Goal: Task Accomplishment & Management: Complete application form

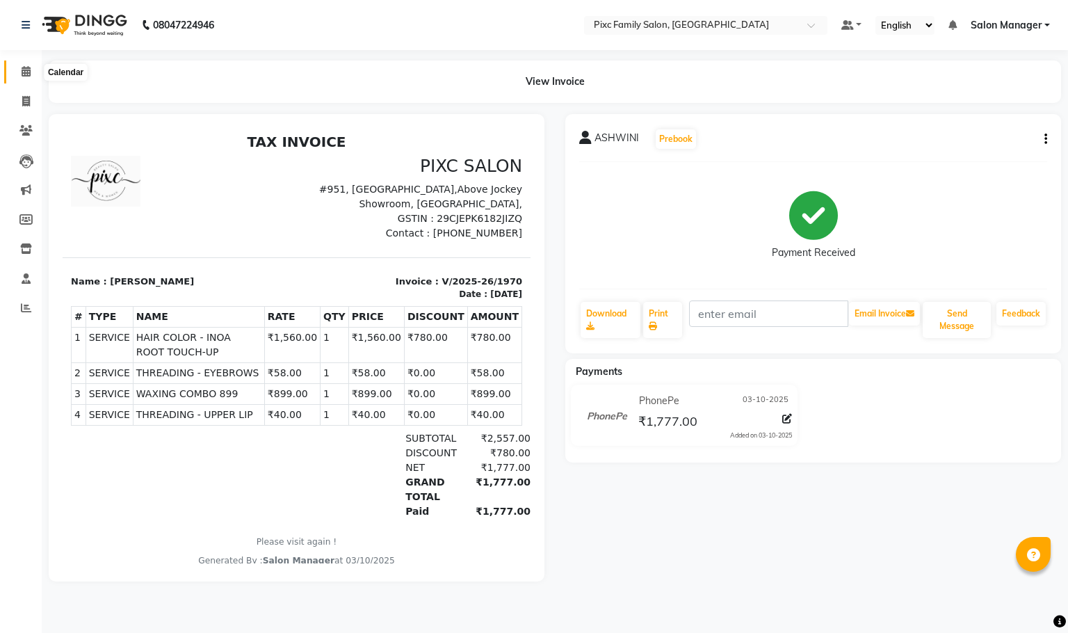
click at [30, 73] on icon at bounding box center [26, 71] width 9 height 10
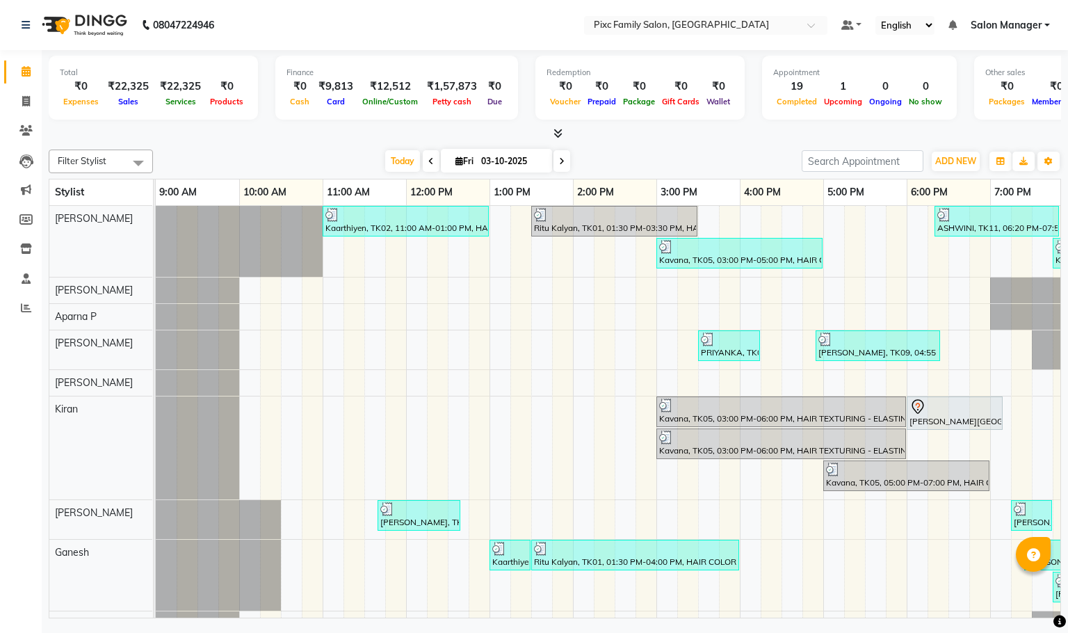
click at [477, 163] on input "03-10-2025" at bounding box center [512, 161] width 70 height 21
select select "10"
select select "2025"
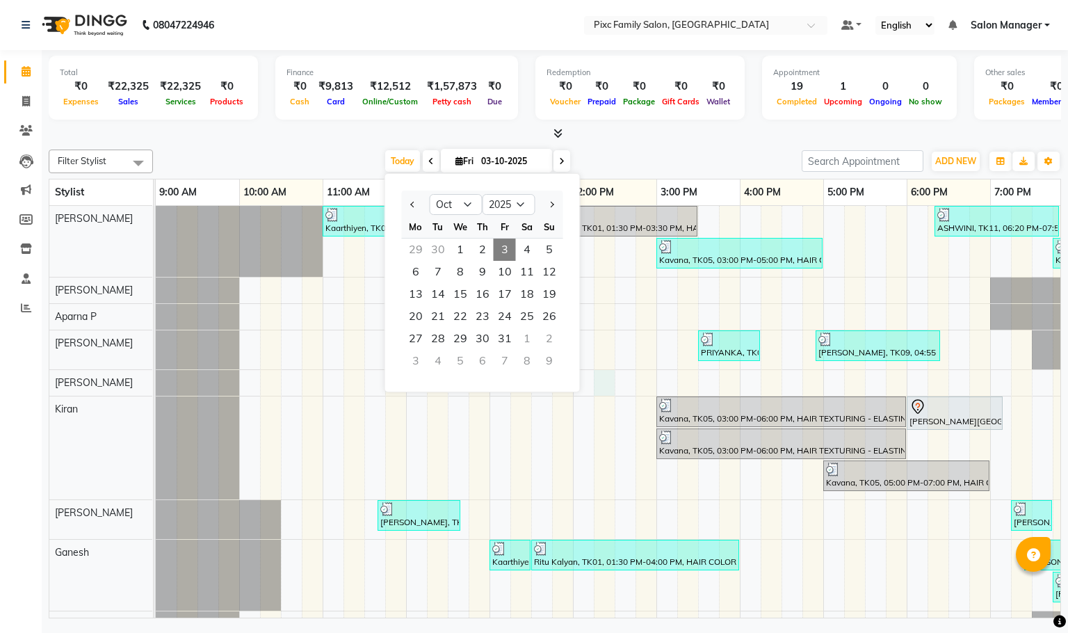
click at [601, 382] on div "Kaarthiyen, TK02, 11:00 AM-01:00 PM, HAIR TEXTURING - LOREAL SMOOTHENING / STRA…" at bounding box center [656, 461] width 1001 height 510
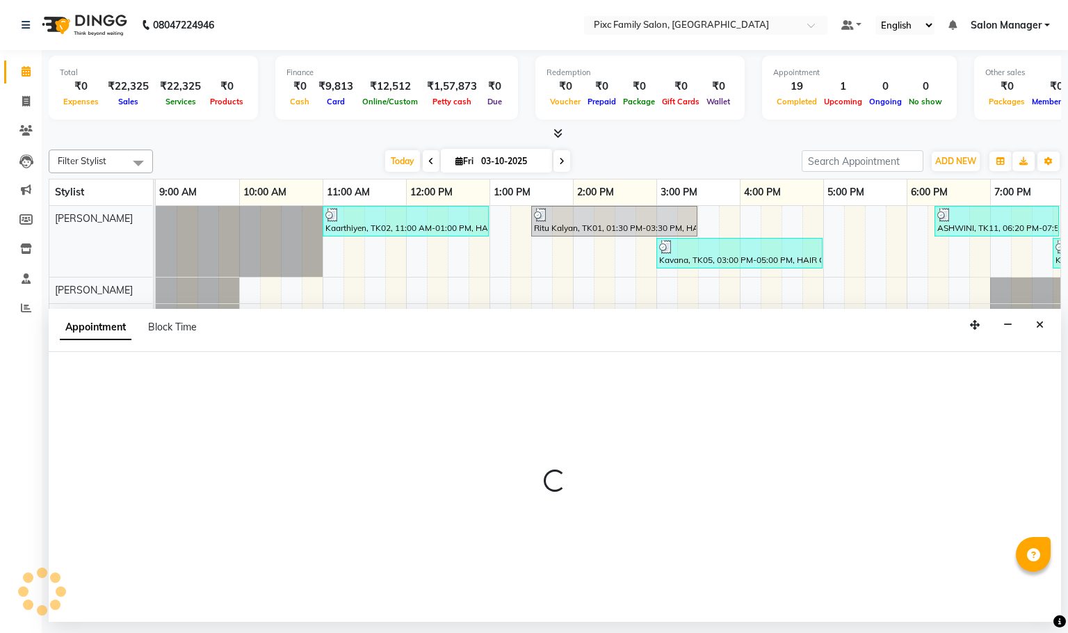
select select "64028"
select select "855"
select select "tentative"
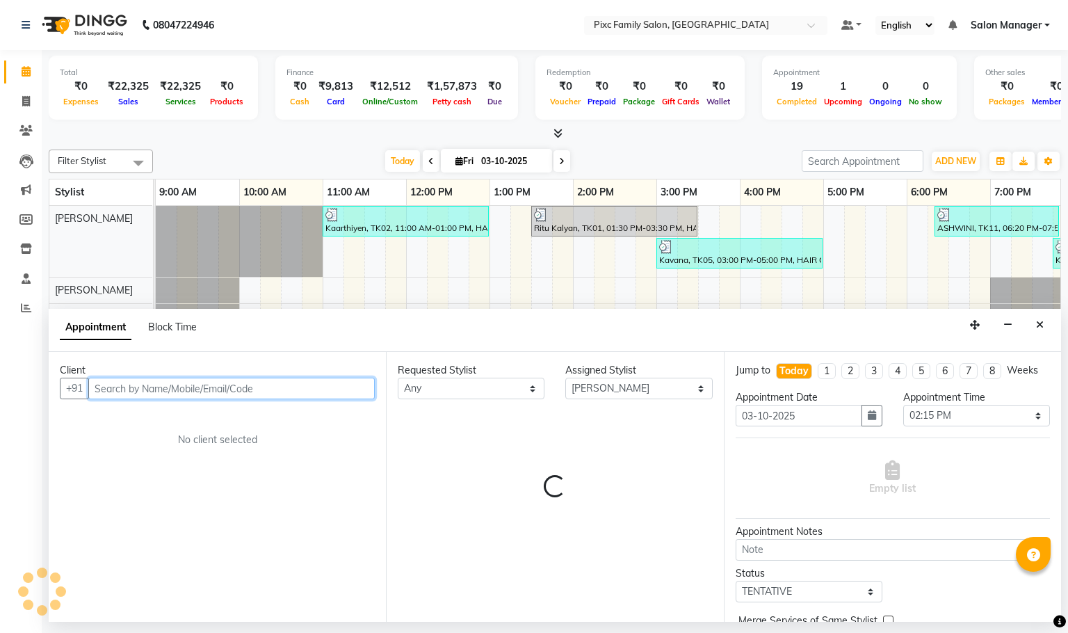
click at [555, 159] on span at bounding box center [561, 161] width 17 height 22
type input "04-10-2025"
select select "855"
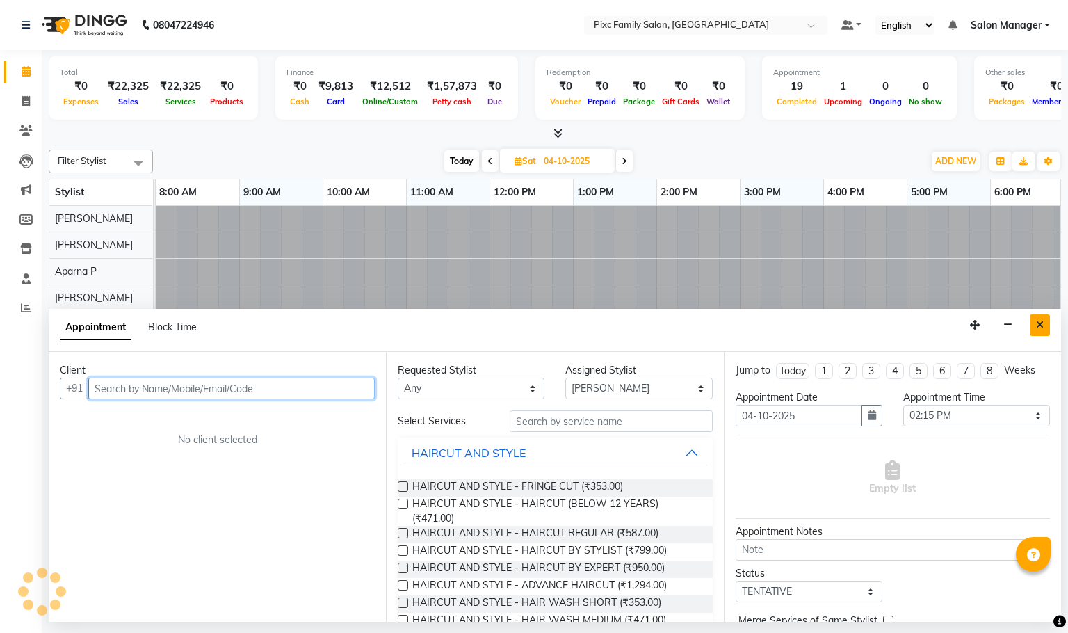
scroll to position [0, 263]
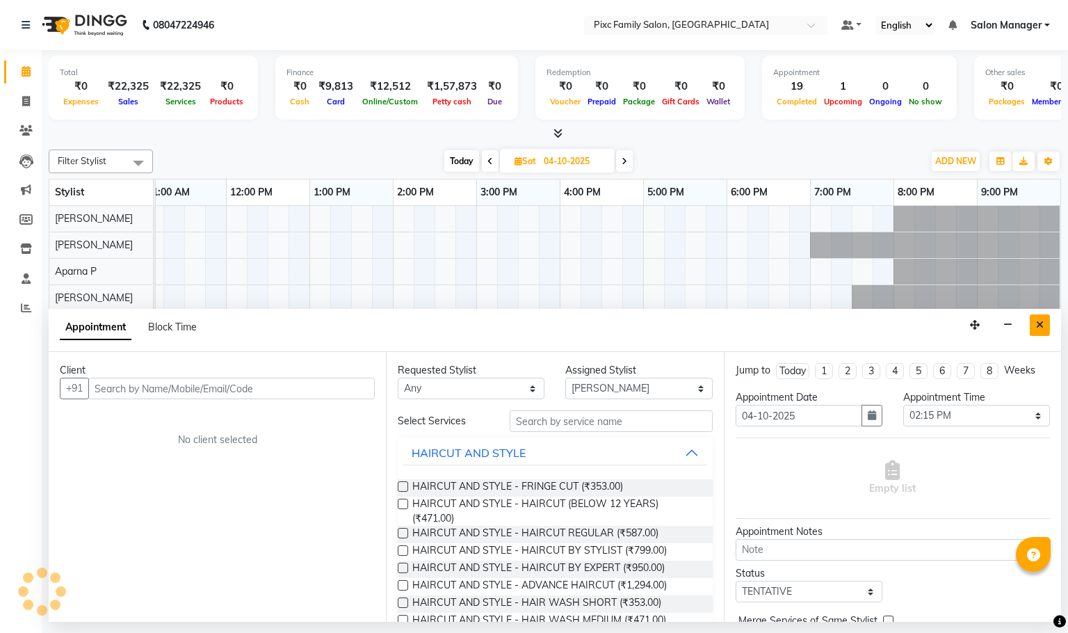
click at [1037, 327] on icon "Close" at bounding box center [1040, 325] width 8 height 10
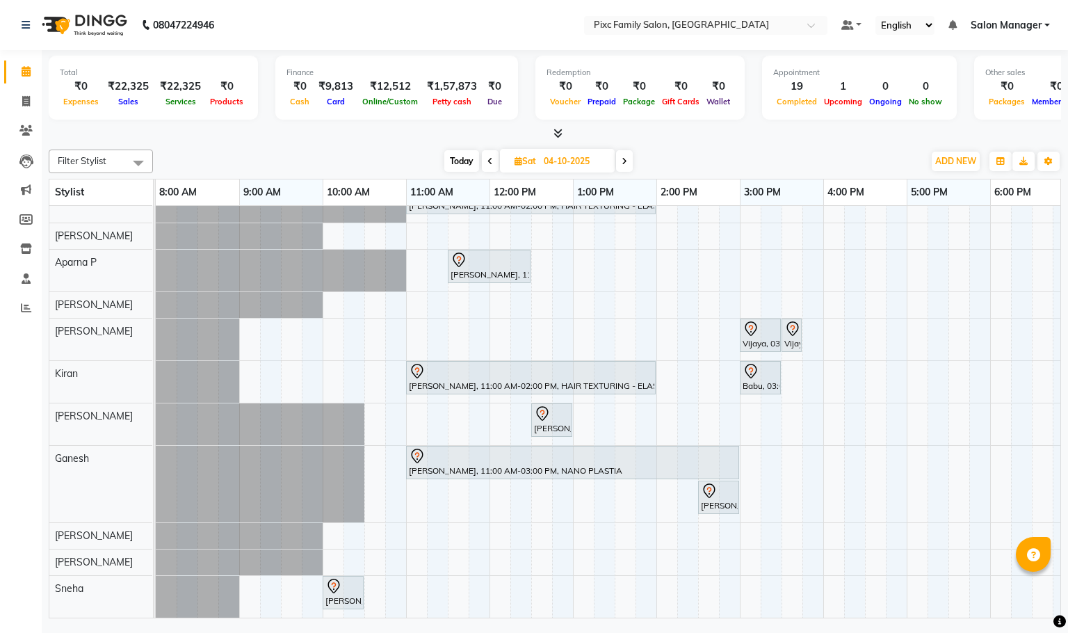
scroll to position [0, 0]
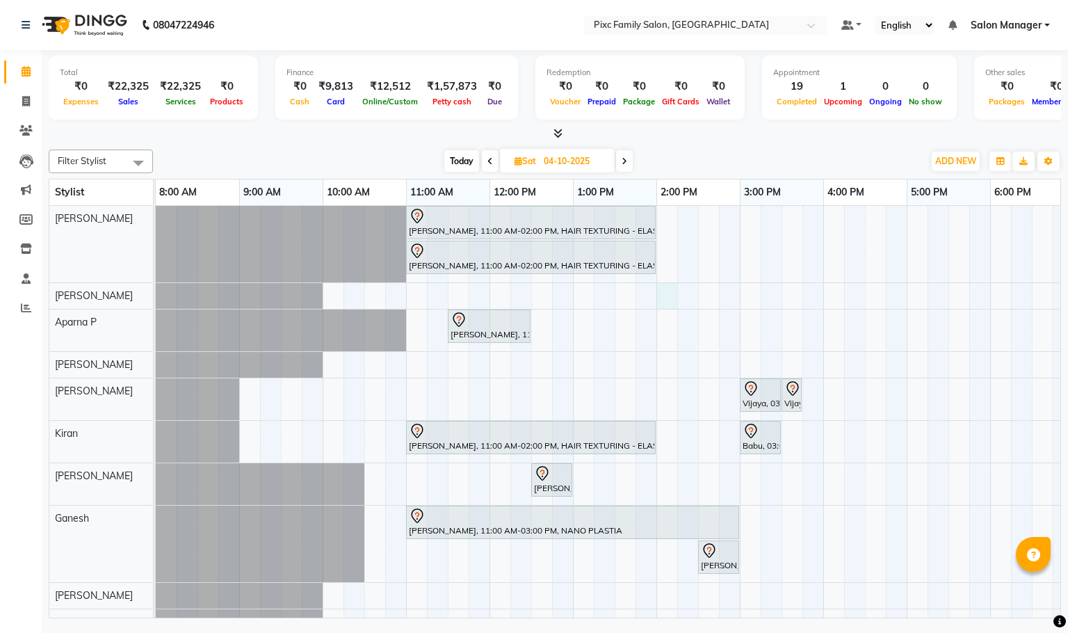
click at [667, 294] on div "[PERSON_NAME], 11:00 AM-02:00 PM, HAIR TEXTURING - ELASTIN / [MEDICAL_DATA] (L)…" at bounding box center [740, 441] width 1168 height 471
select select "16508"
select select "840"
select select "tentative"
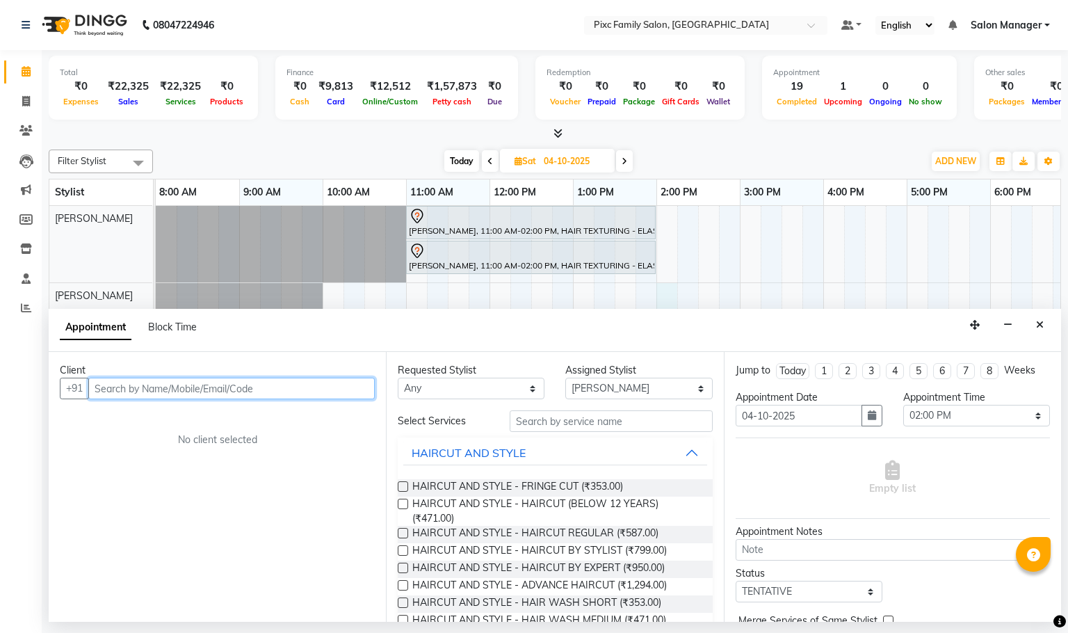
paste input "63645 35703"
click at [128, 389] on input "63645 35703" at bounding box center [202, 389] width 229 height 22
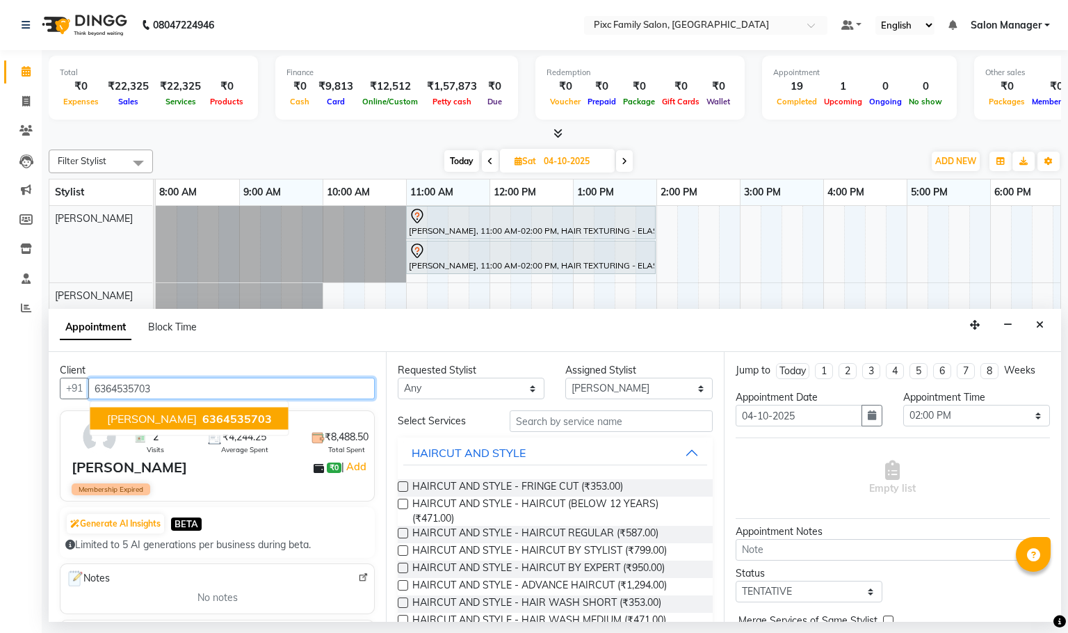
click at [202, 420] on span "6364535703" at bounding box center [237, 419] width 70 height 14
type input "6364535703"
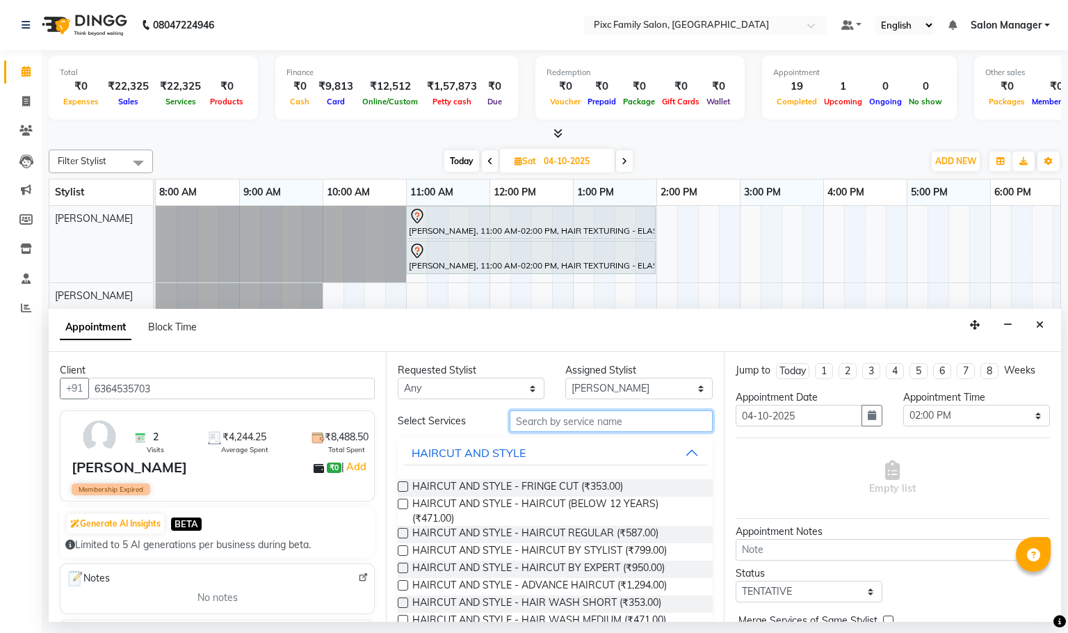
click at [595, 422] on input "text" at bounding box center [611, 421] width 203 height 22
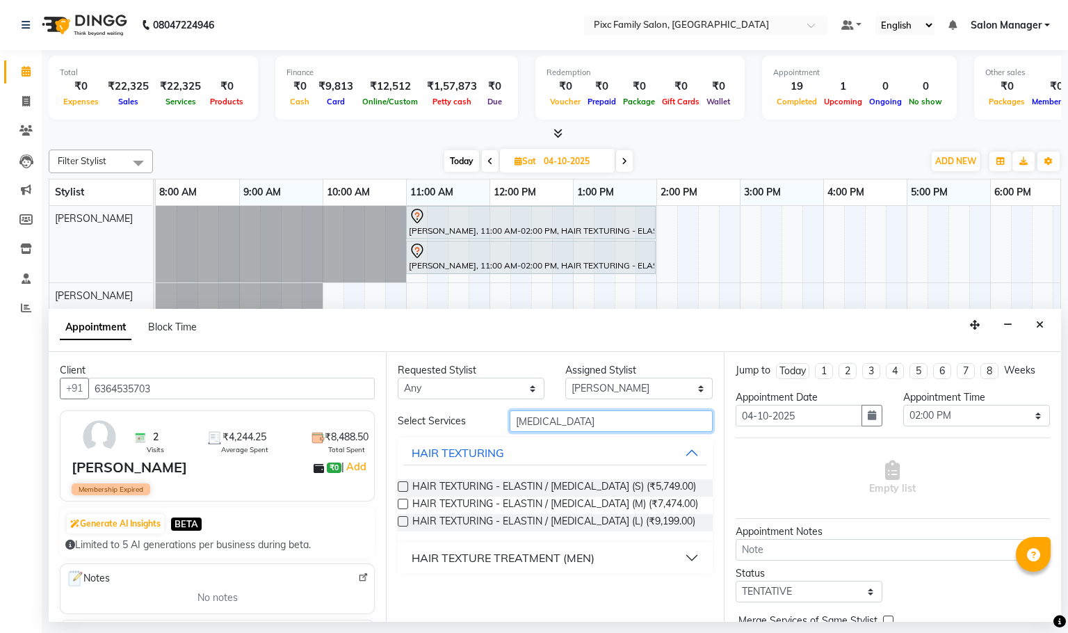
type input "[MEDICAL_DATA]"
click at [401, 522] on label at bounding box center [403, 521] width 10 height 10
click at [401, 522] on input "checkbox" at bounding box center [402, 522] width 9 height 9
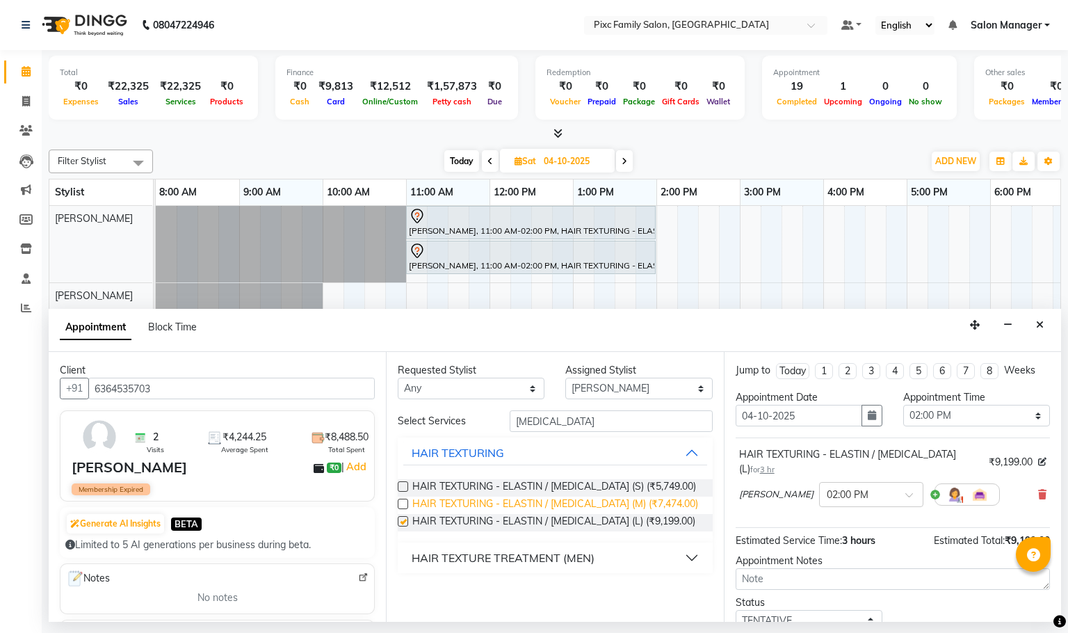
checkbox input "false"
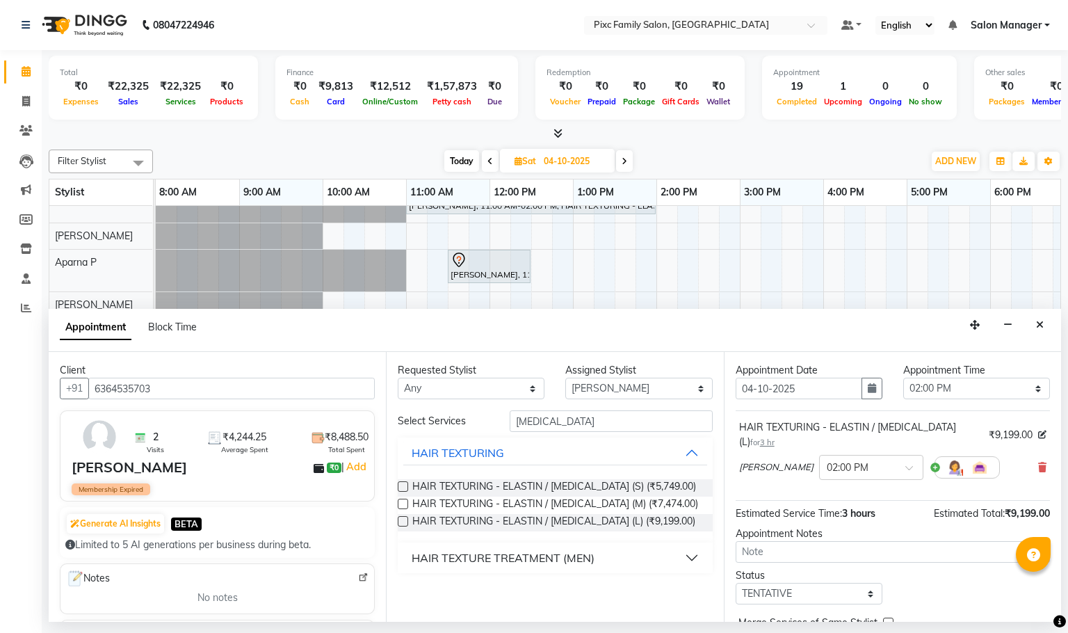
scroll to position [98, 0]
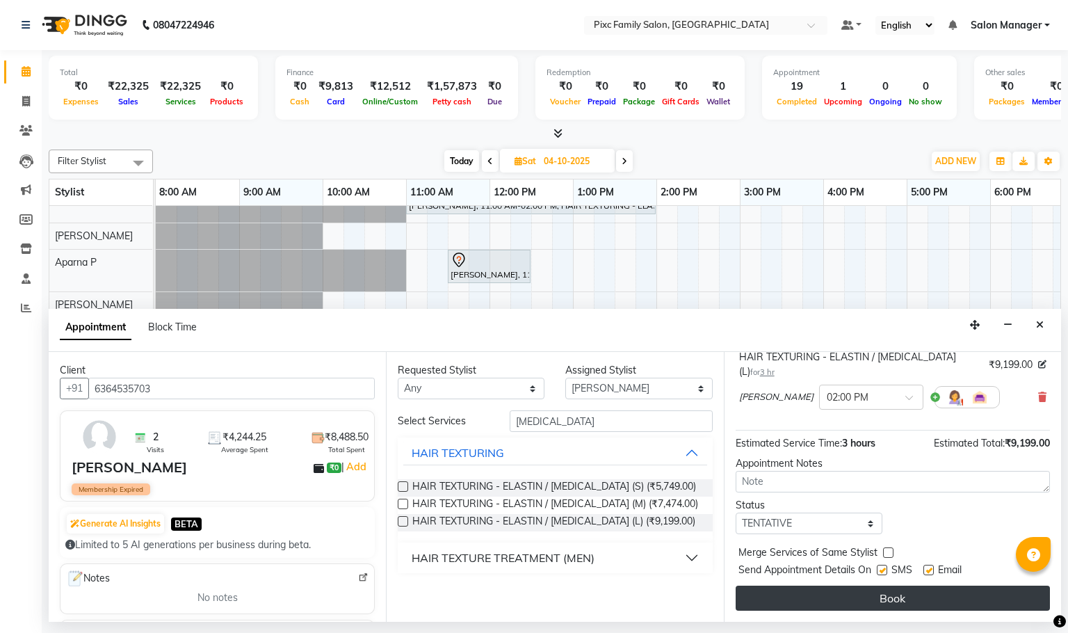
click at [901, 592] on button "Book" at bounding box center [893, 597] width 314 height 25
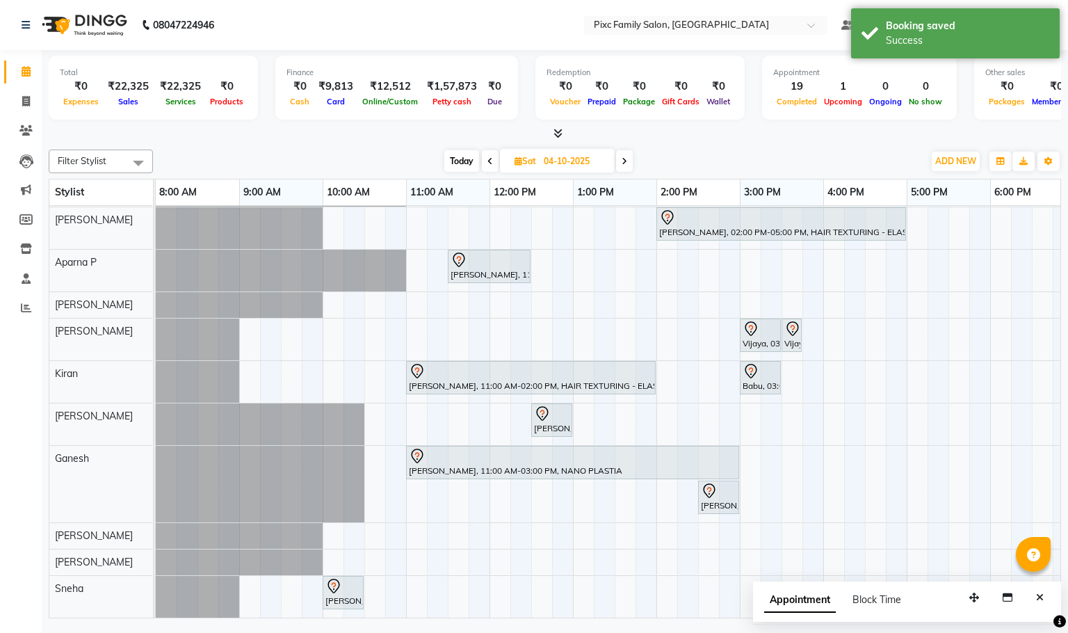
scroll to position [0, 0]
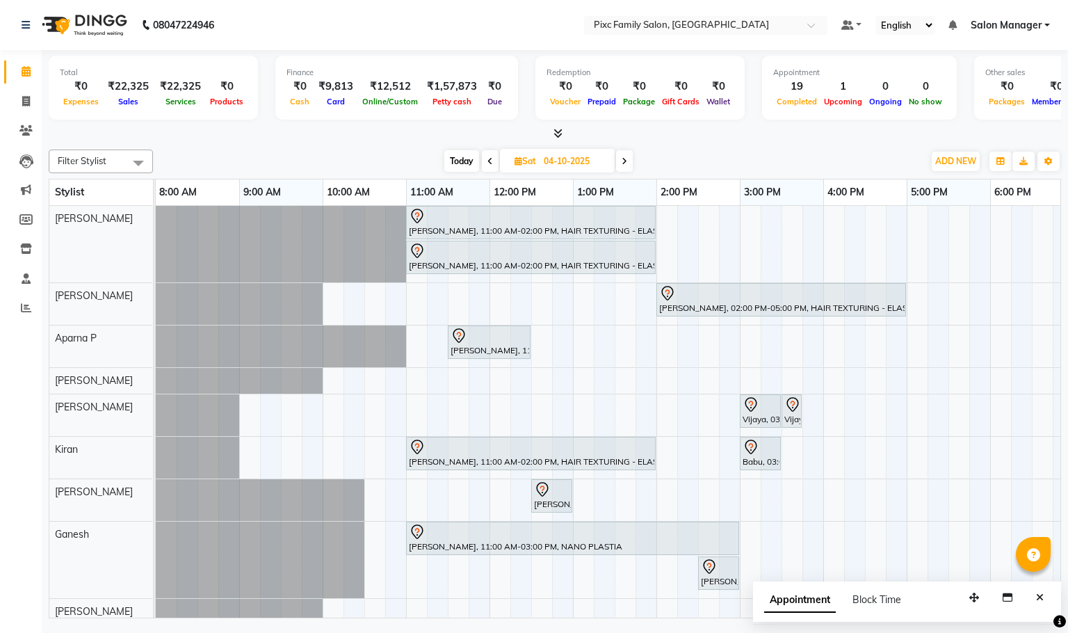
click at [450, 163] on span "Today" at bounding box center [461, 161] width 35 height 22
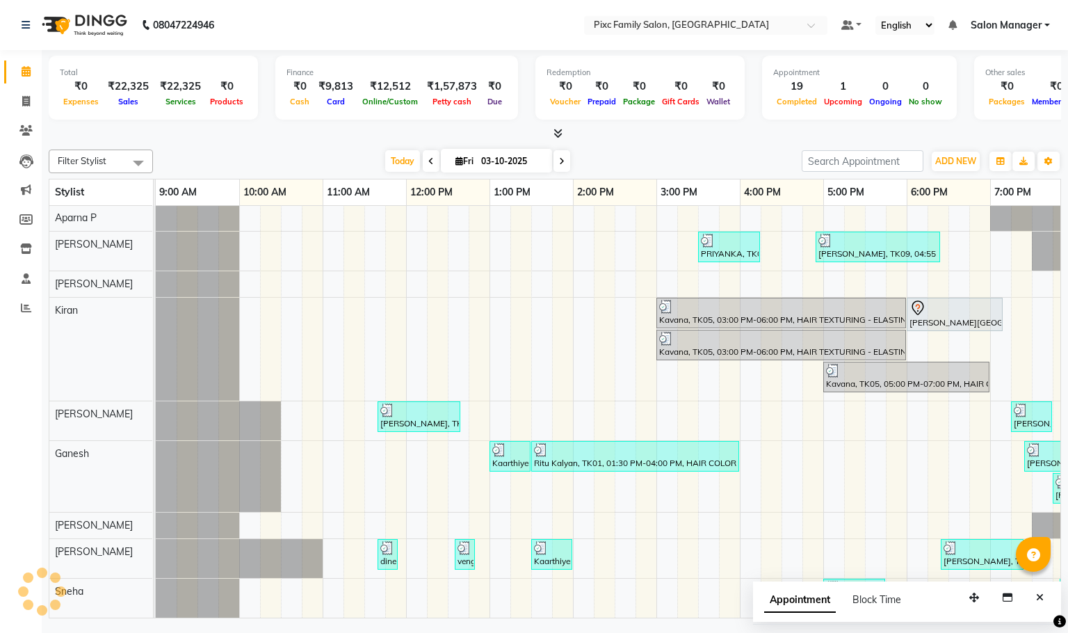
click at [563, 163] on span at bounding box center [561, 161] width 17 height 22
type input "04-10-2025"
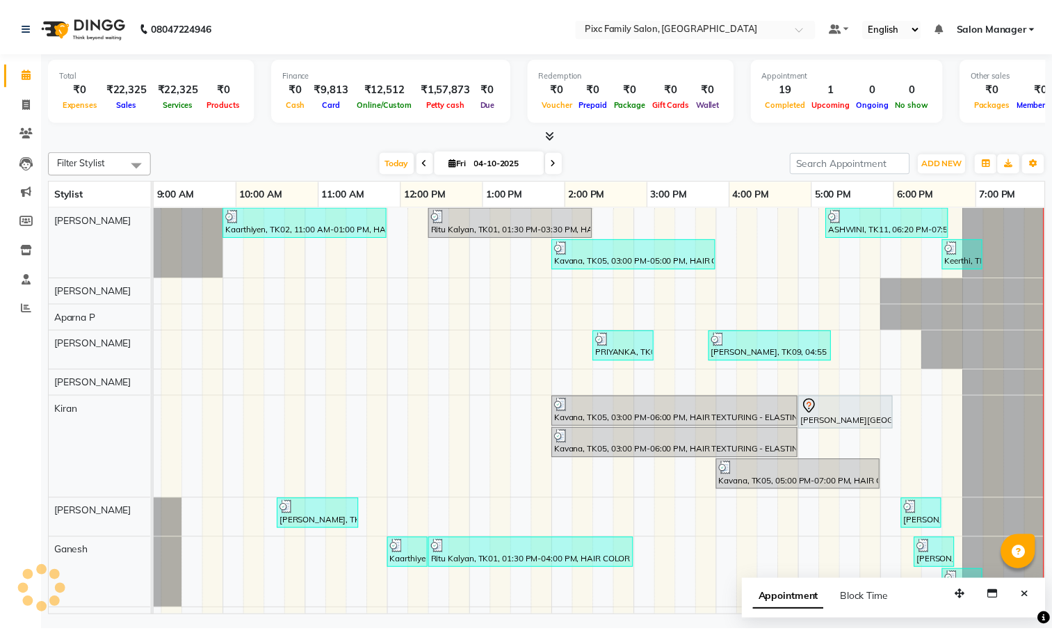
scroll to position [0, 263]
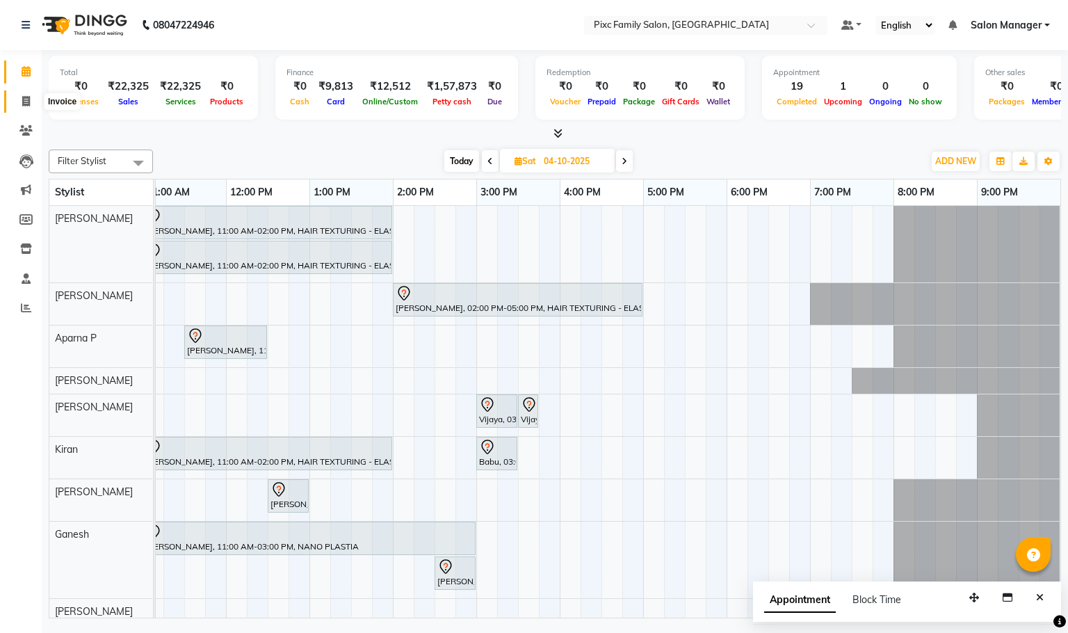
click at [15, 92] on link "Invoice" at bounding box center [20, 101] width 33 height 23
select select "service"
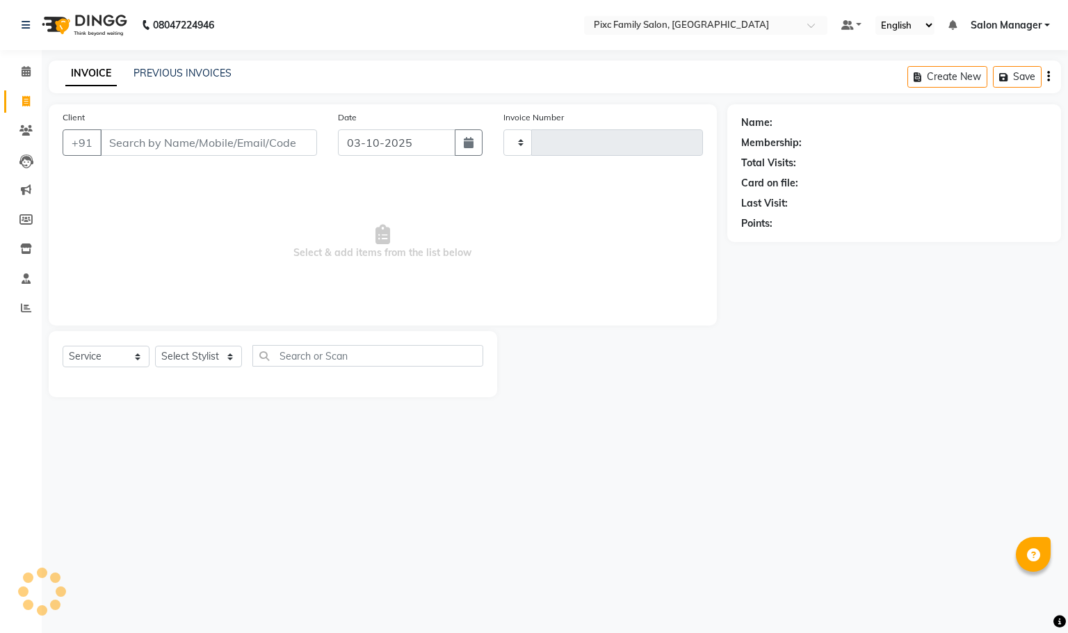
type input "1972"
select select "3509"
click at [180, 350] on select "Select Stylist" at bounding box center [198, 357] width 87 height 22
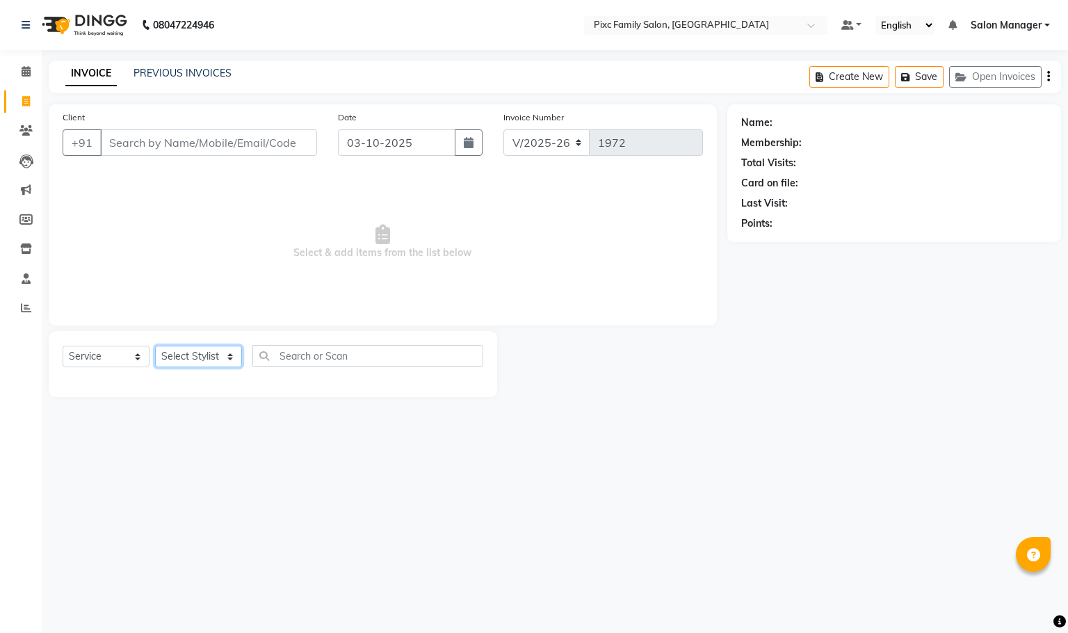
select select "52979"
click at [155, 346] on select "Select Stylist [PERSON_NAME] [PERSON_NAME] [PERSON_NAME] Aparna P [PERSON_NAME]…" at bounding box center [198, 357] width 87 height 22
click at [409, 350] on input "text" at bounding box center [367, 356] width 231 height 22
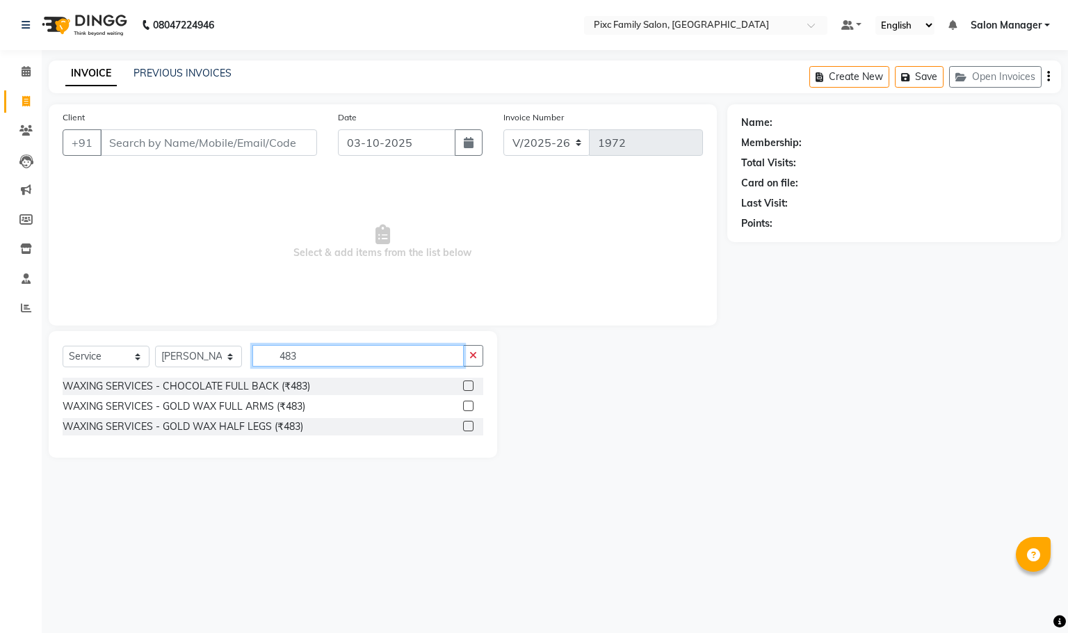
type input "483"
click at [469, 403] on label at bounding box center [468, 405] width 10 height 10
click at [469, 403] on input "checkbox" at bounding box center [467, 406] width 9 height 9
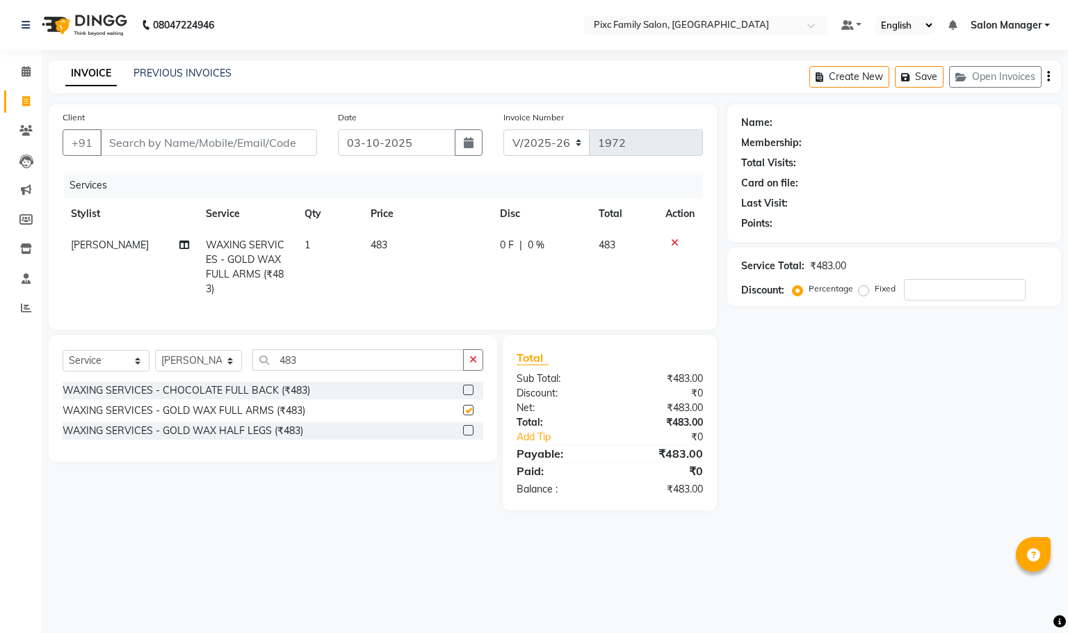
checkbox input "false"
click at [472, 432] on label at bounding box center [468, 430] width 10 height 10
click at [472, 432] on input "checkbox" at bounding box center [467, 430] width 9 height 9
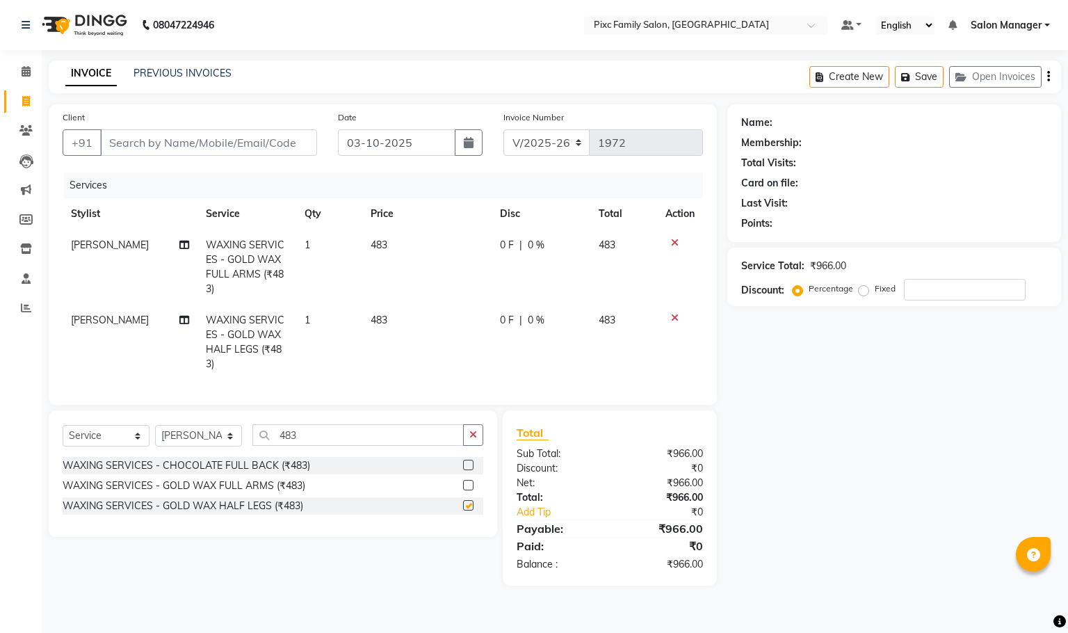
checkbox input "false"
click at [471, 426] on button "button" at bounding box center [473, 435] width 20 height 22
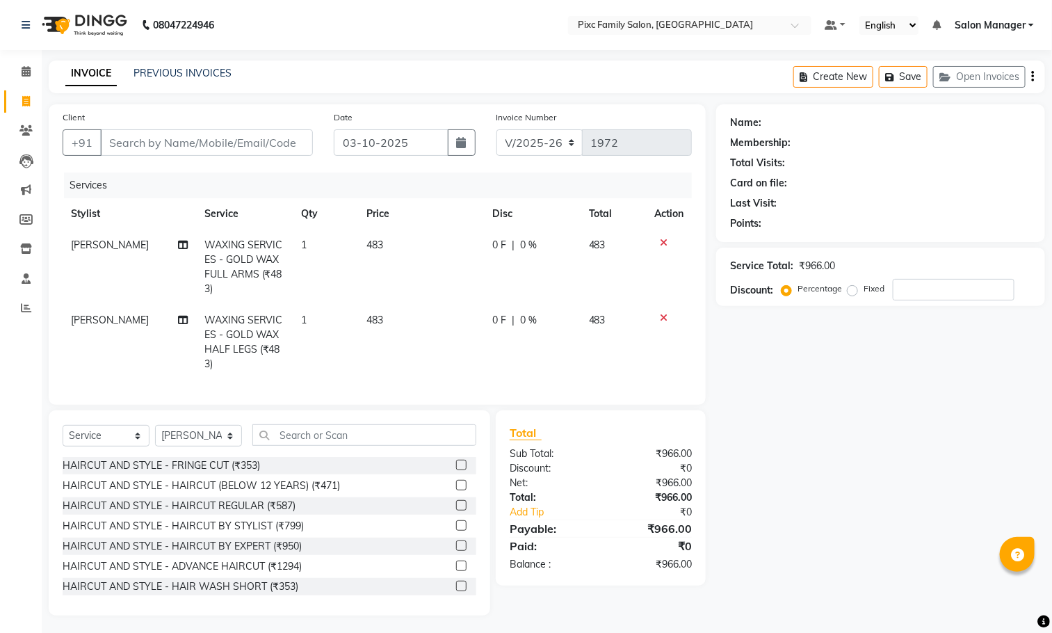
click at [465, 437] on div "Select Service Product Membership Package Voucher Prepaid Gift Card Select Styl…" at bounding box center [269, 512] width 441 height 205
click at [436, 446] on input "text" at bounding box center [364, 435] width 224 height 22
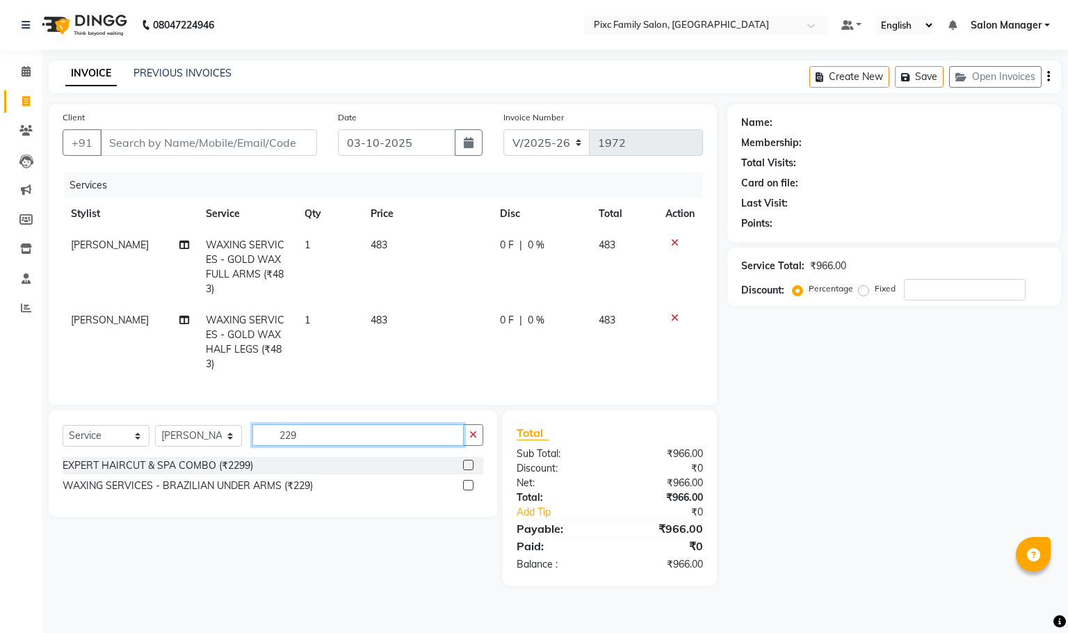
type input "229"
click at [469, 488] on label at bounding box center [468, 485] width 10 height 10
click at [469, 488] on input "checkbox" at bounding box center [467, 485] width 9 height 9
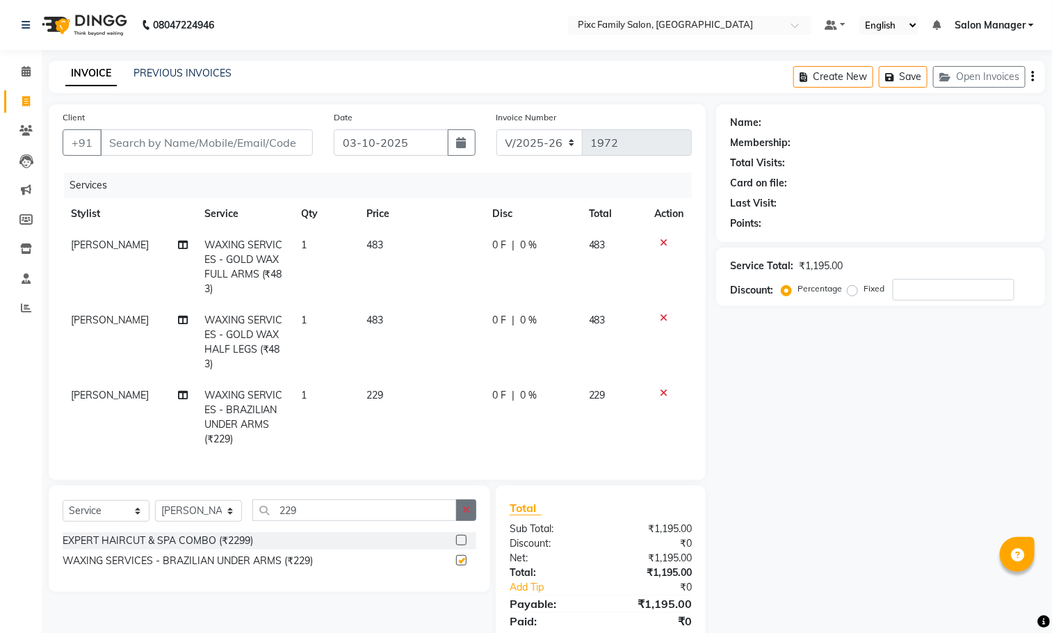
checkbox input "false"
click at [465, 514] on icon "button" at bounding box center [466, 510] width 8 height 10
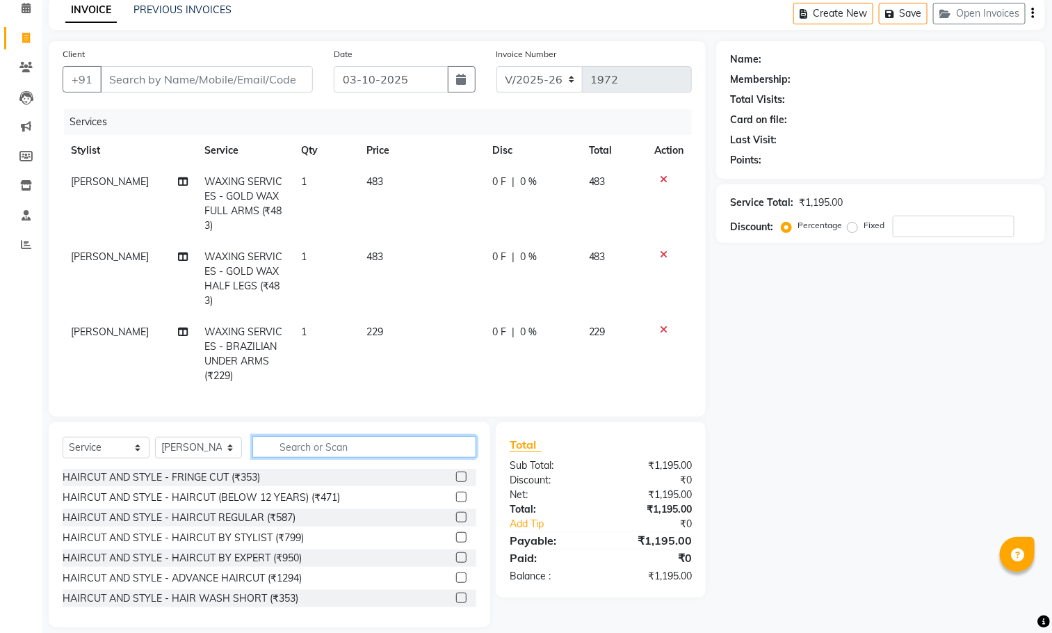
scroll to position [94, 0]
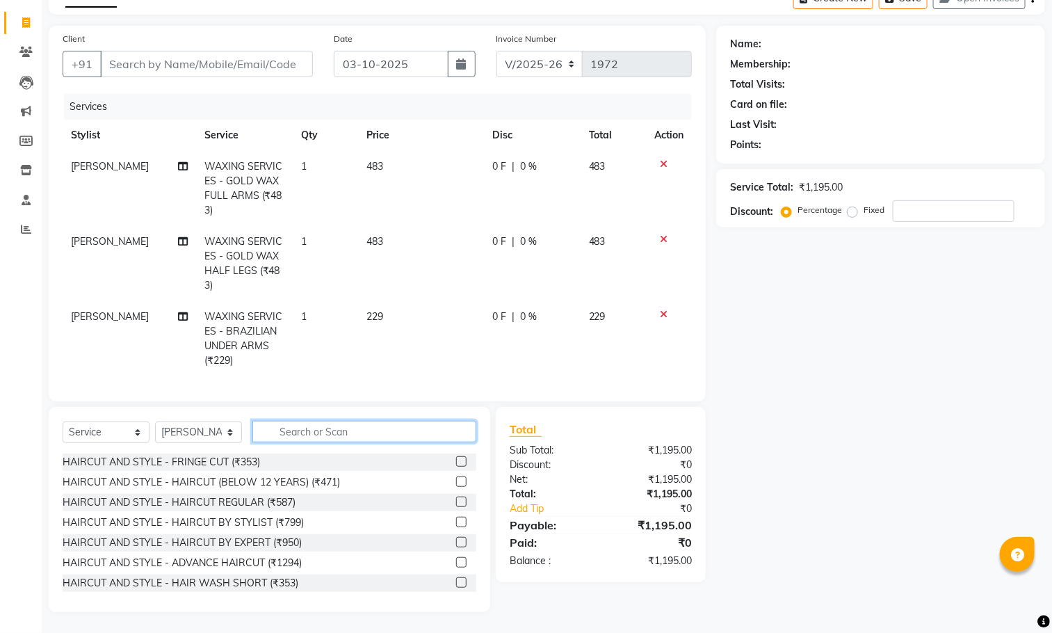
click at [447, 428] on input "text" at bounding box center [364, 432] width 224 height 22
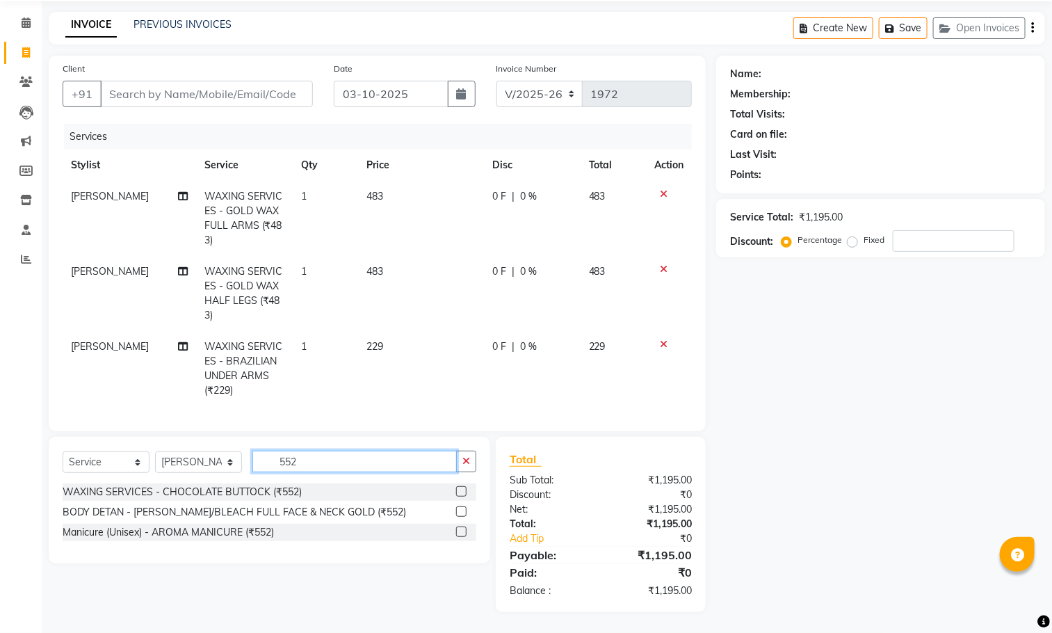
type input "552"
click at [460, 492] on label at bounding box center [461, 491] width 10 height 10
click at [460, 492] on input "checkbox" at bounding box center [460, 491] width 9 height 9
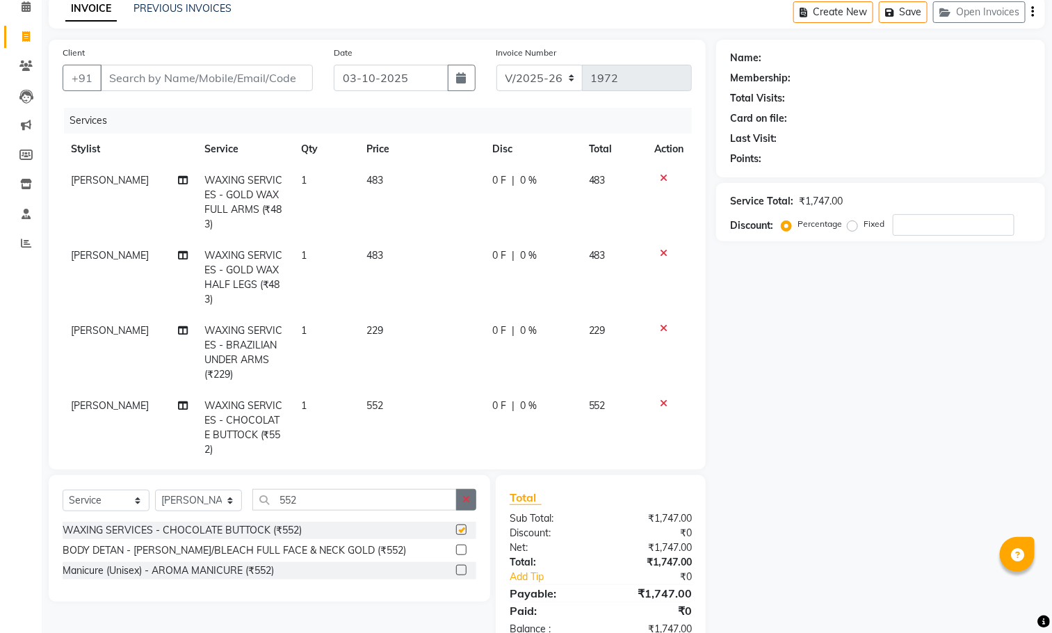
checkbox input "false"
click at [470, 505] on button "button" at bounding box center [466, 500] width 20 height 22
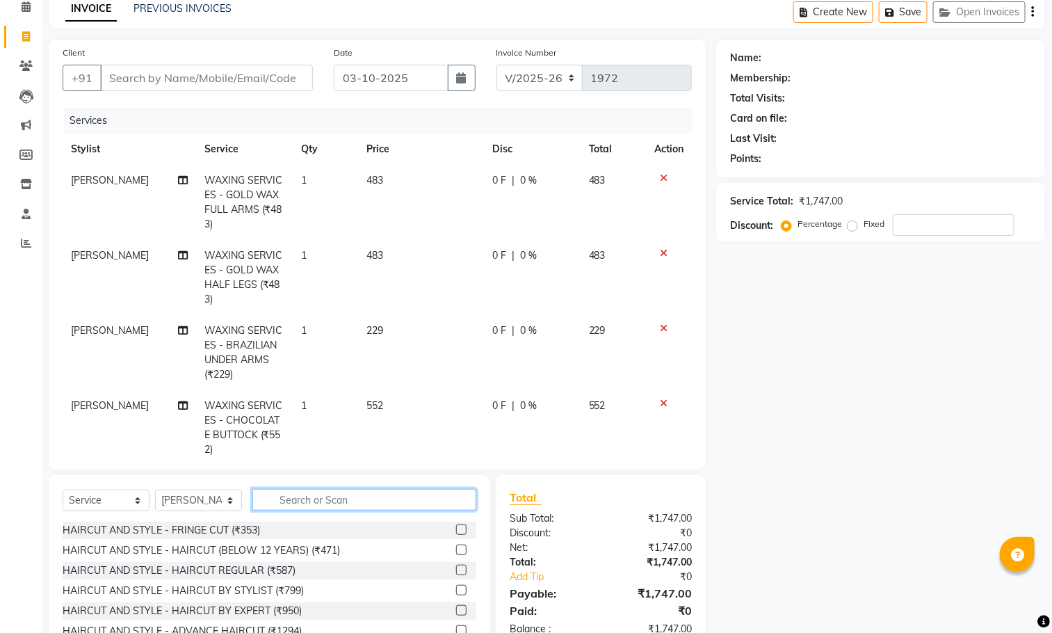
click at [470, 505] on input "text" at bounding box center [364, 500] width 224 height 22
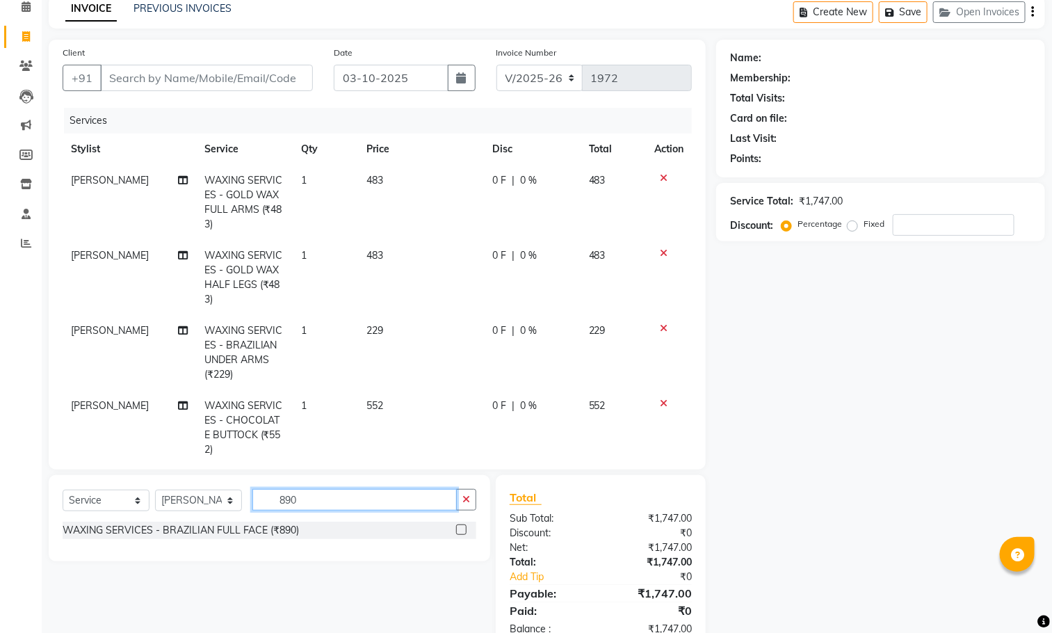
type input "890"
click at [457, 528] on label at bounding box center [461, 529] width 10 height 10
click at [457, 528] on input "checkbox" at bounding box center [460, 530] width 9 height 9
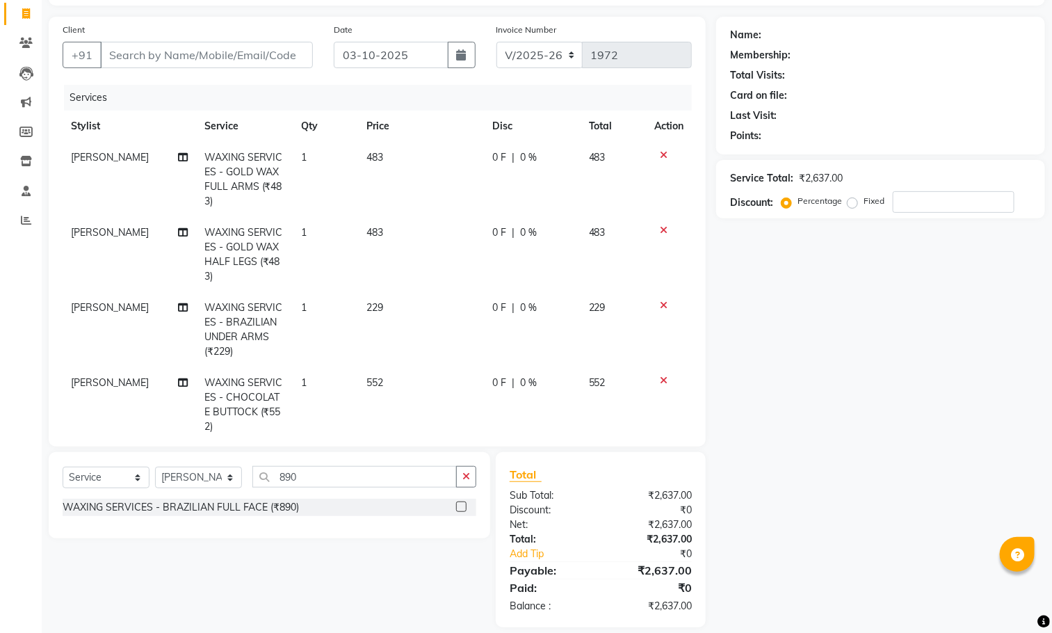
checkbox input "false"
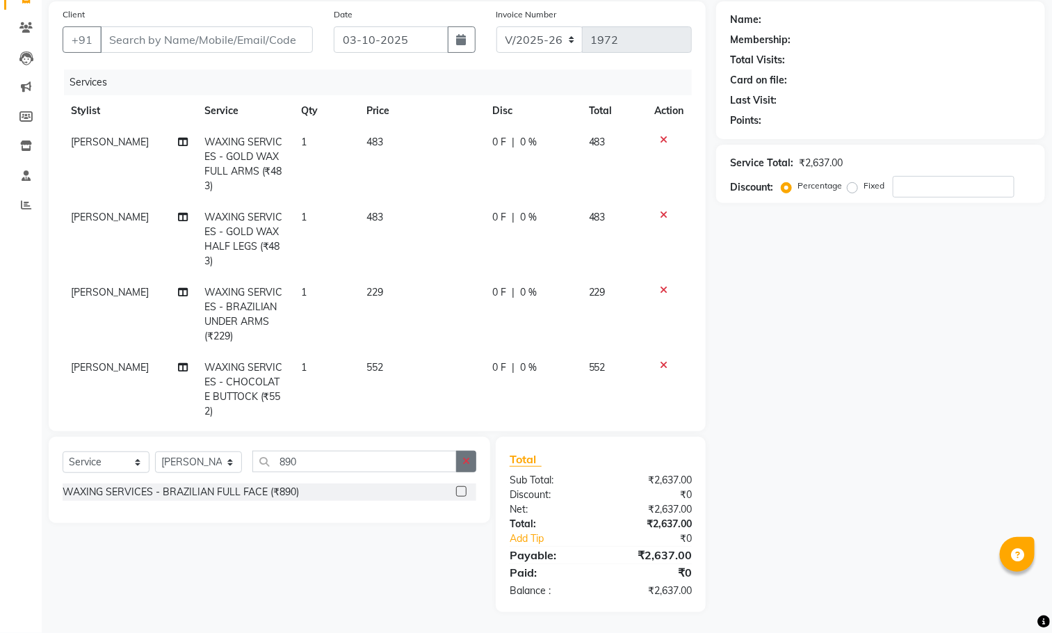
click at [463, 459] on icon "button" at bounding box center [466, 461] width 8 height 10
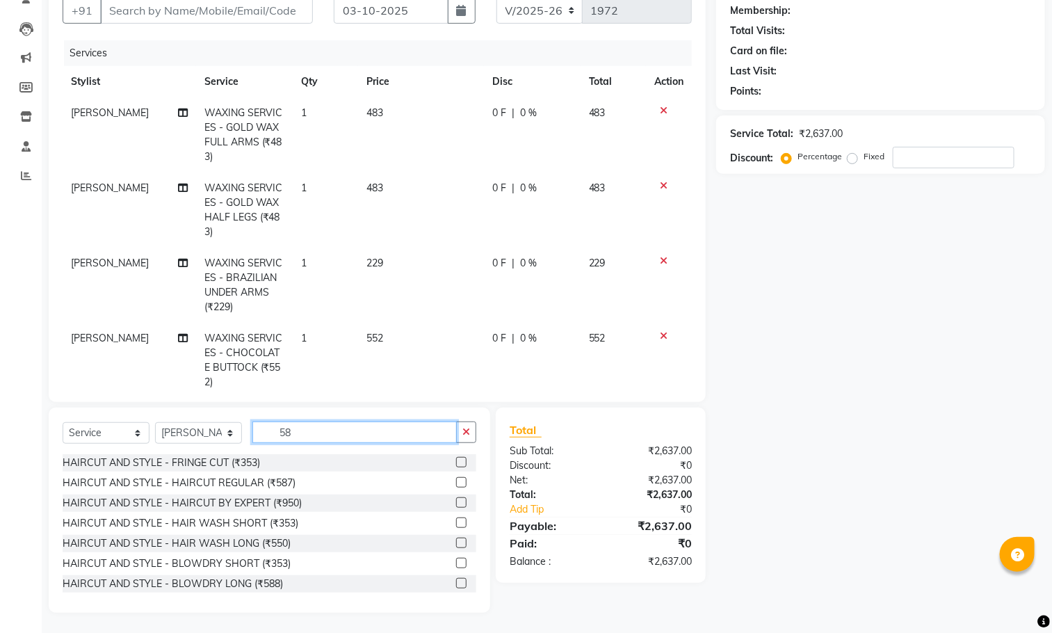
scroll to position [115, 0]
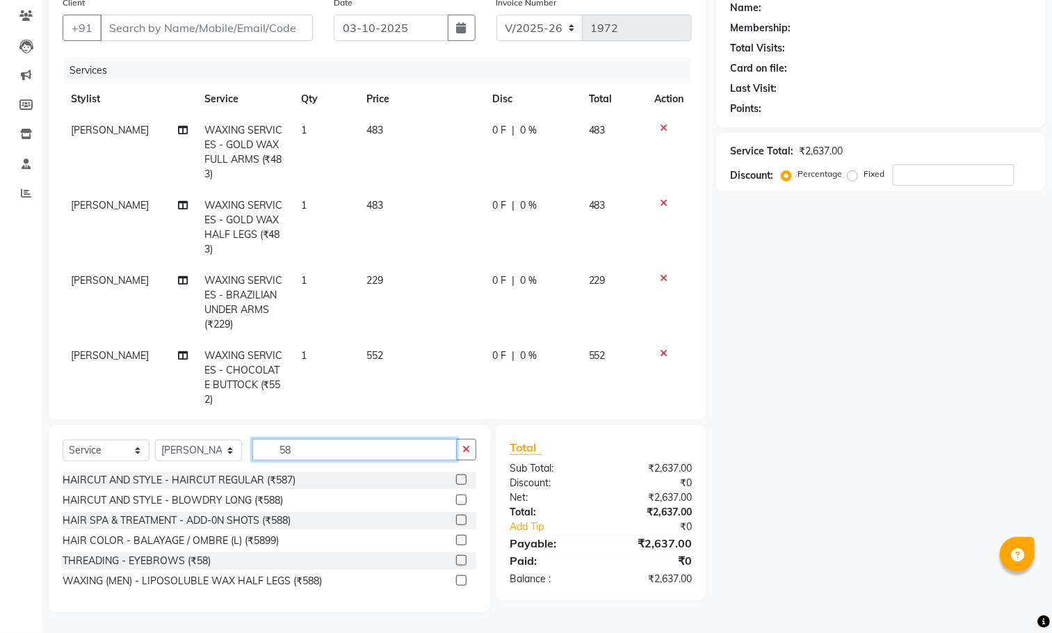
type input "58"
click at [462, 561] on label at bounding box center [461, 560] width 10 height 10
click at [462, 561] on input "checkbox" at bounding box center [460, 560] width 9 height 9
checkbox input "false"
click at [469, 451] on icon "button" at bounding box center [466, 449] width 8 height 10
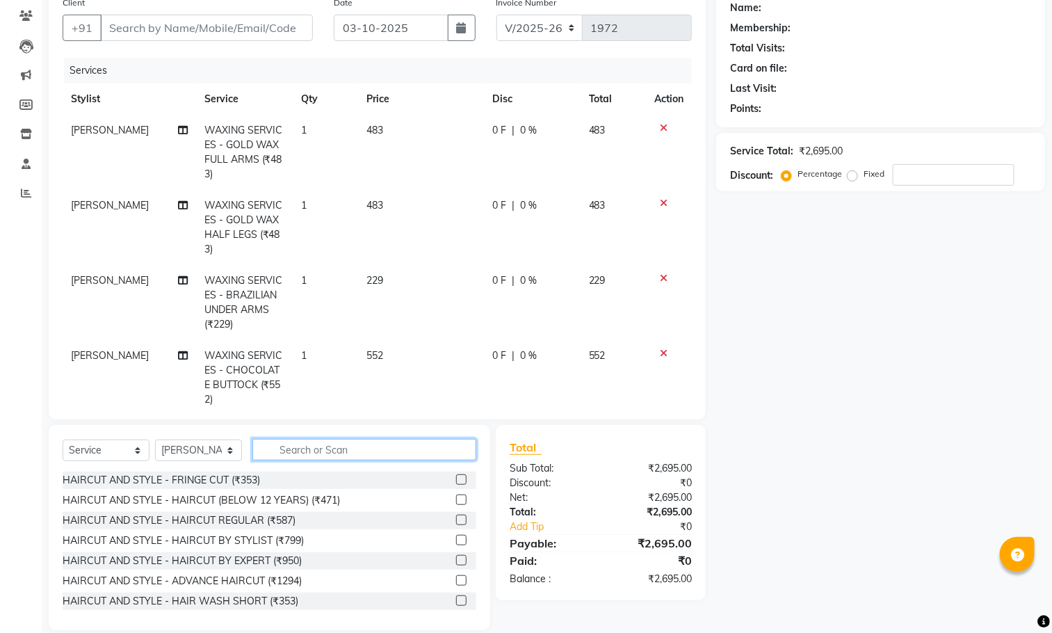
scroll to position [132, 0]
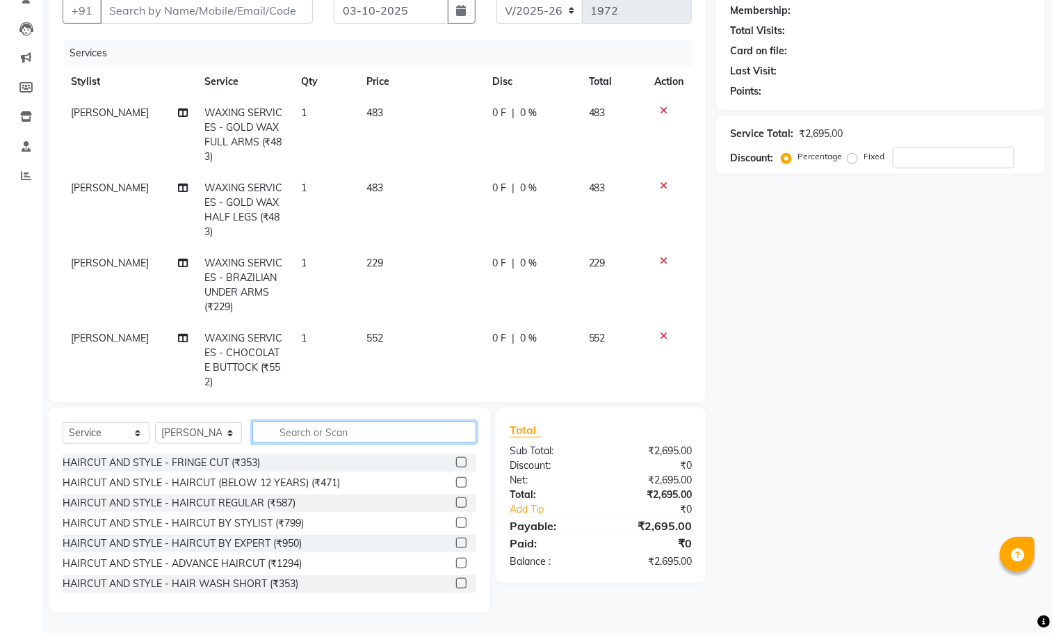
click at [463, 430] on input "text" at bounding box center [364, 432] width 224 height 22
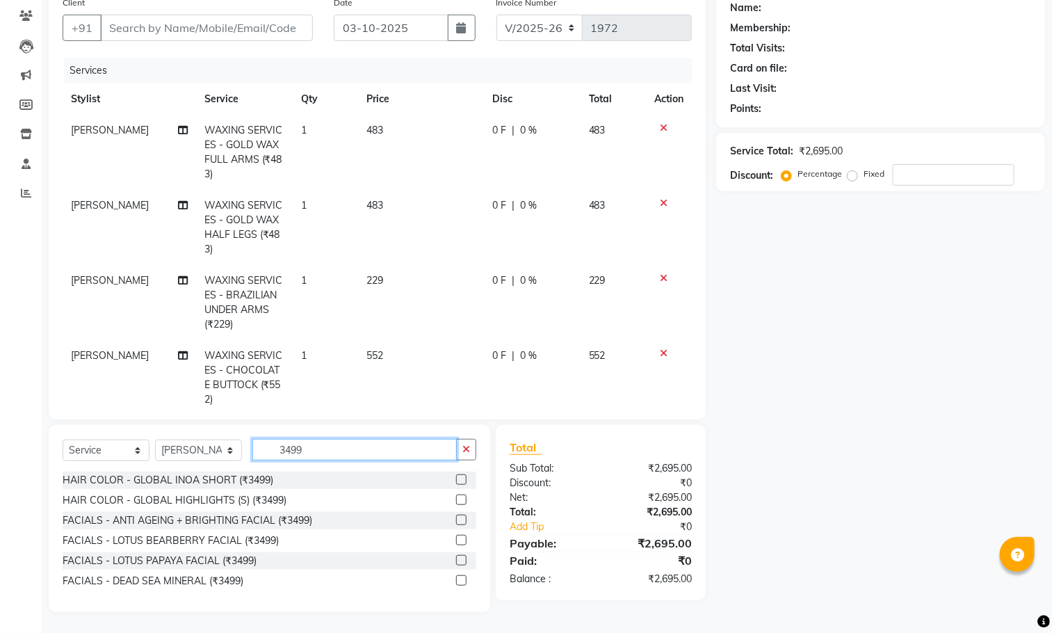
type input "3499"
click at [463, 584] on label at bounding box center [461, 580] width 10 height 10
click at [463, 584] on input "checkbox" at bounding box center [460, 580] width 9 height 9
checkbox input "false"
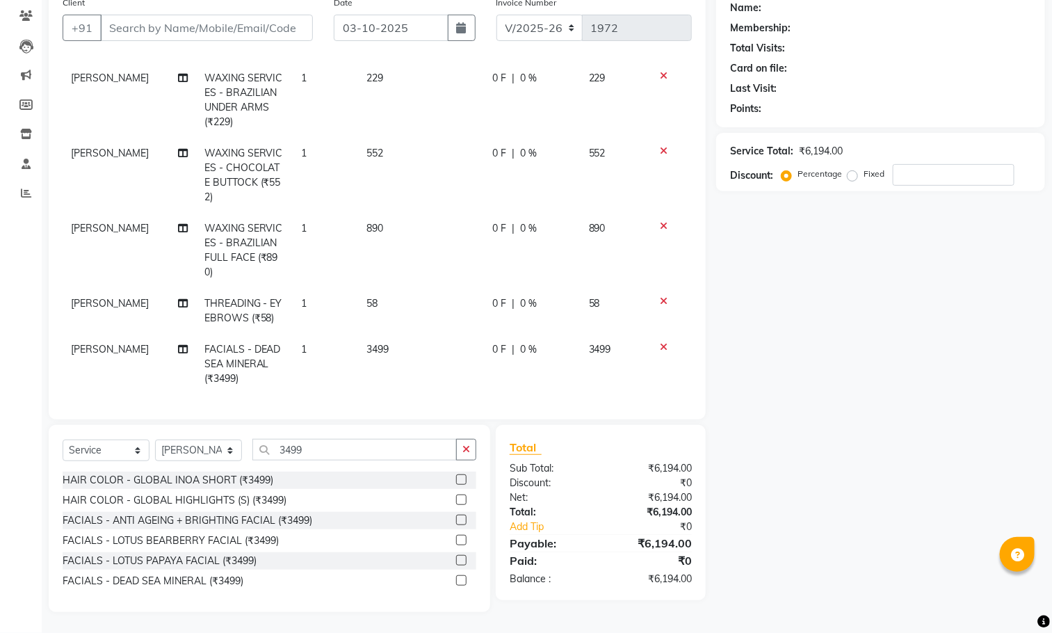
scroll to position [217, 0]
click at [468, 451] on icon "button" at bounding box center [466, 449] width 8 height 10
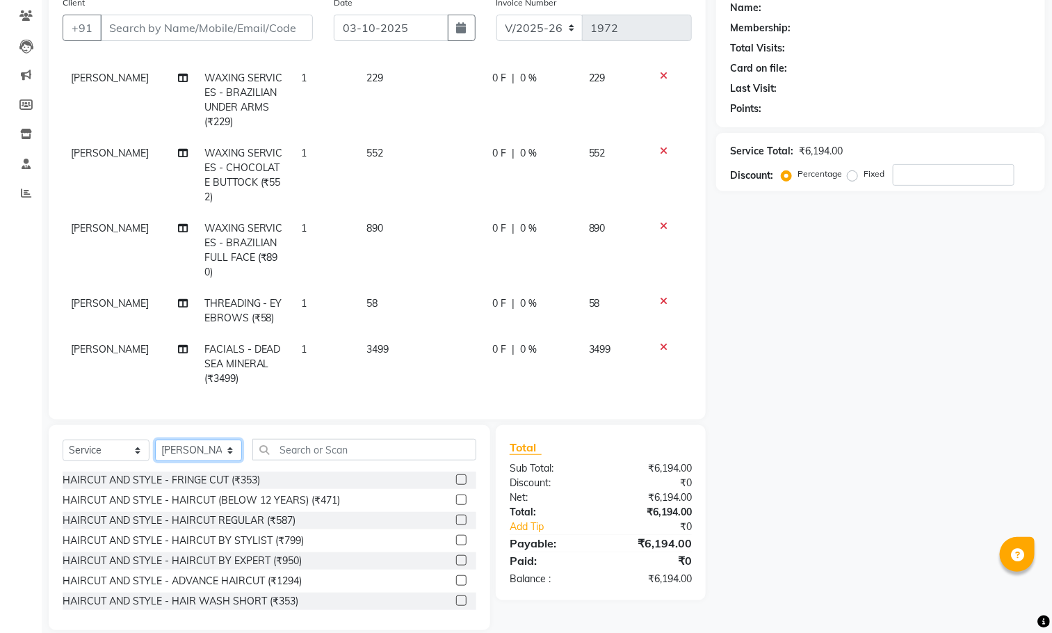
click at [194, 449] on select "Select Stylist [PERSON_NAME] [PERSON_NAME] [PERSON_NAME] Aparna P [PERSON_NAME]…" at bounding box center [198, 450] width 87 height 22
select select "91662"
click at [155, 440] on select "Select Stylist [PERSON_NAME] [PERSON_NAME] [PERSON_NAME] Aparna P [PERSON_NAME]…" at bounding box center [198, 450] width 87 height 22
click at [311, 441] on input "text" at bounding box center [364, 450] width 224 height 22
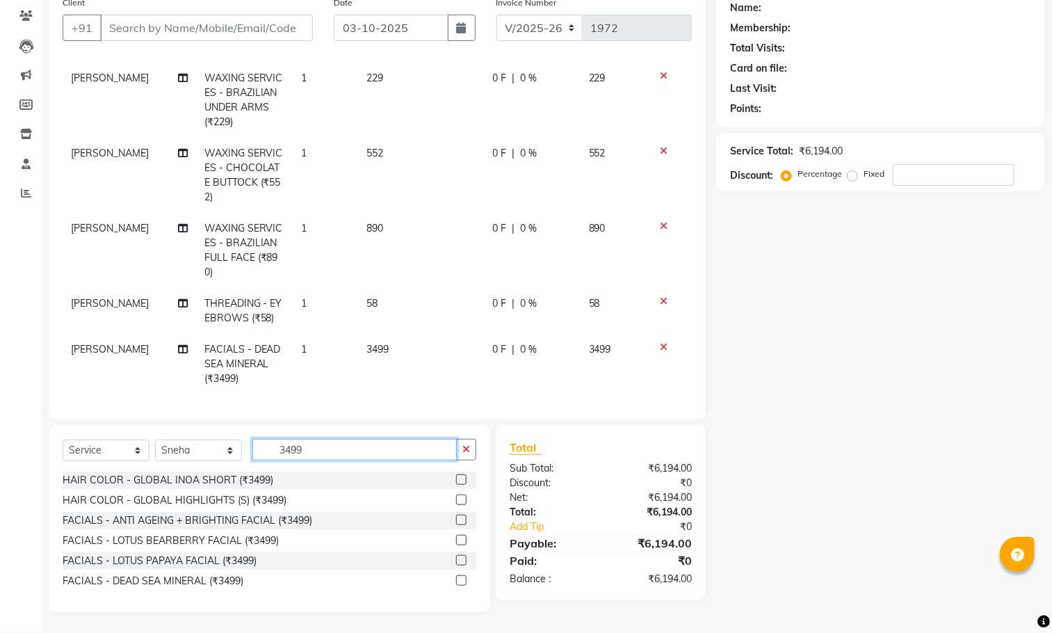
type input "3499"
click at [463, 584] on label at bounding box center [461, 580] width 10 height 10
click at [463, 584] on input "checkbox" at bounding box center [460, 580] width 9 height 9
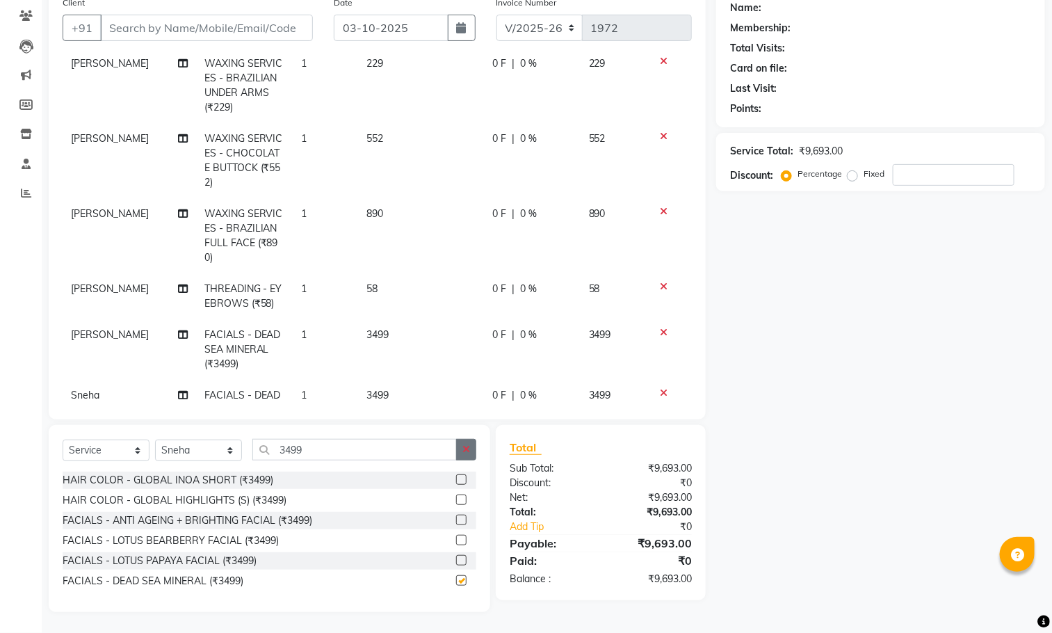
checkbox input "false"
click at [461, 447] on button "button" at bounding box center [466, 450] width 20 height 22
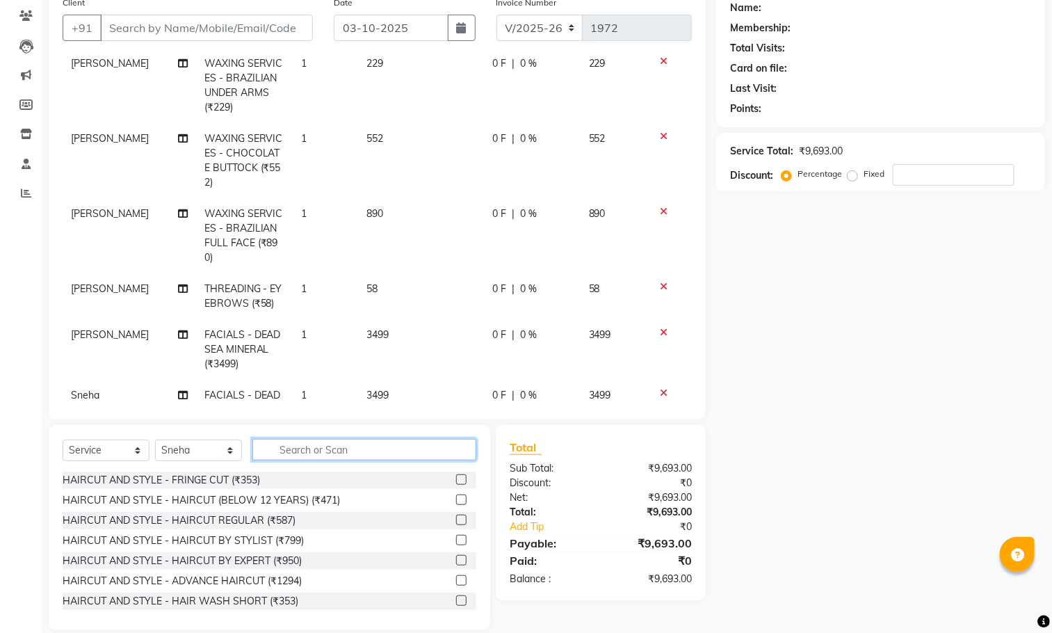
click at [403, 453] on input "text" at bounding box center [364, 450] width 224 height 22
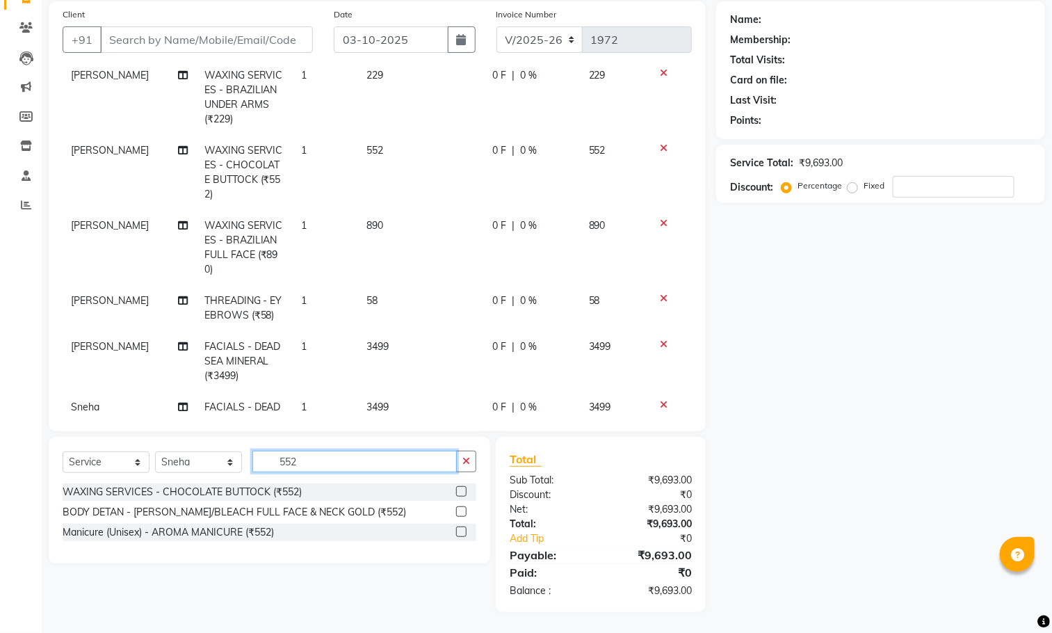
type input "552"
click at [460, 486] on label at bounding box center [461, 491] width 10 height 10
click at [460, 487] on input "checkbox" at bounding box center [460, 491] width 9 height 9
checkbox input "false"
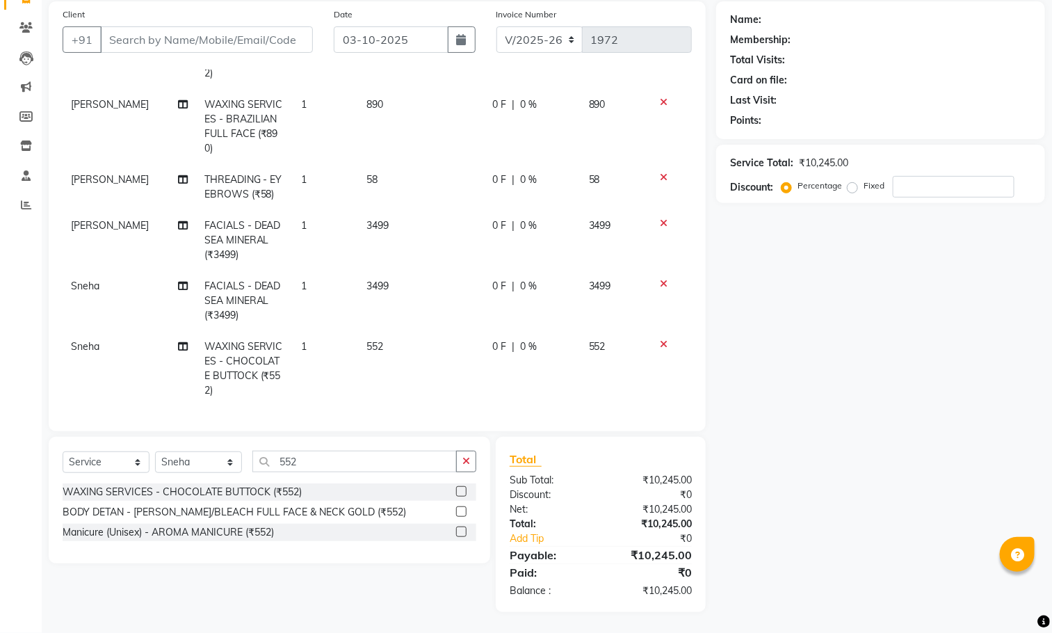
scroll to position [352, 0]
click at [660, 339] on icon at bounding box center [664, 344] width 8 height 10
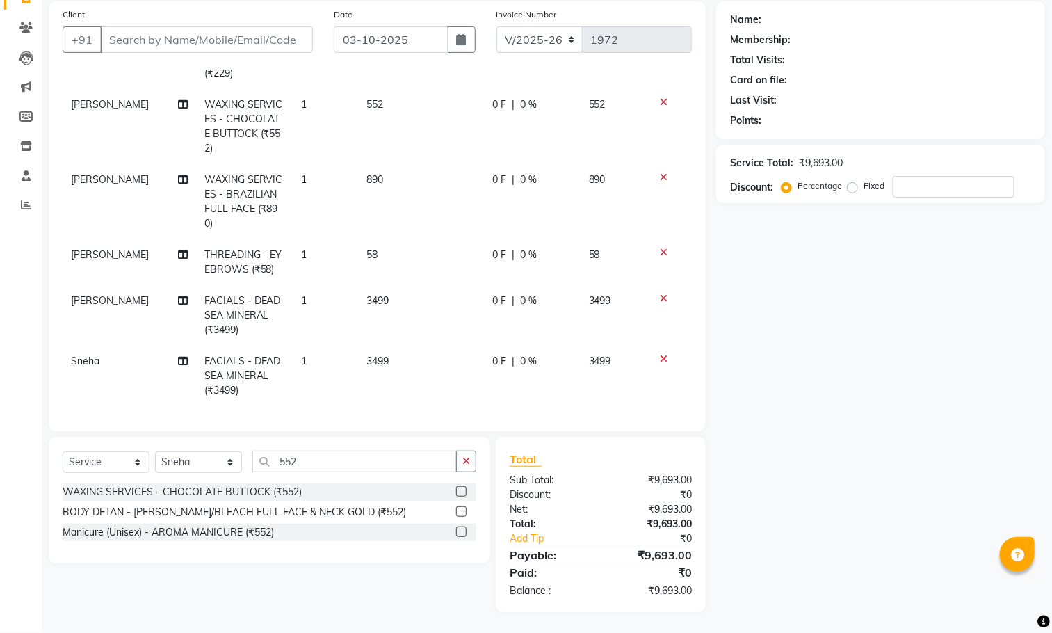
scroll to position [278, 0]
click at [457, 511] on label at bounding box center [461, 511] width 10 height 10
click at [457, 511] on input "checkbox" at bounding box center [460, 512] width 9 height 9
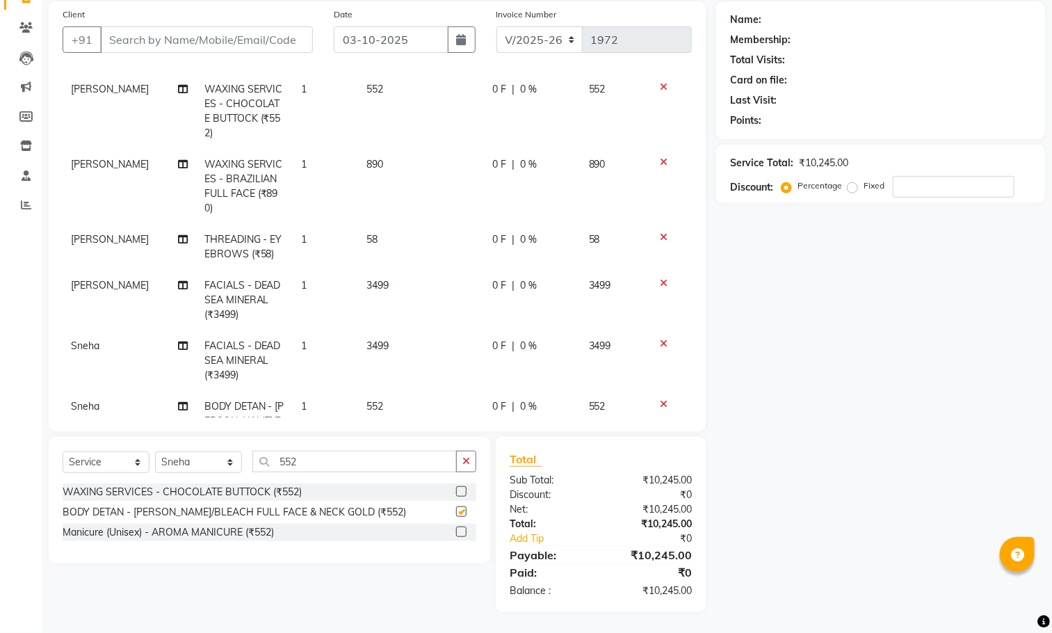
scroll to position [352, 0]
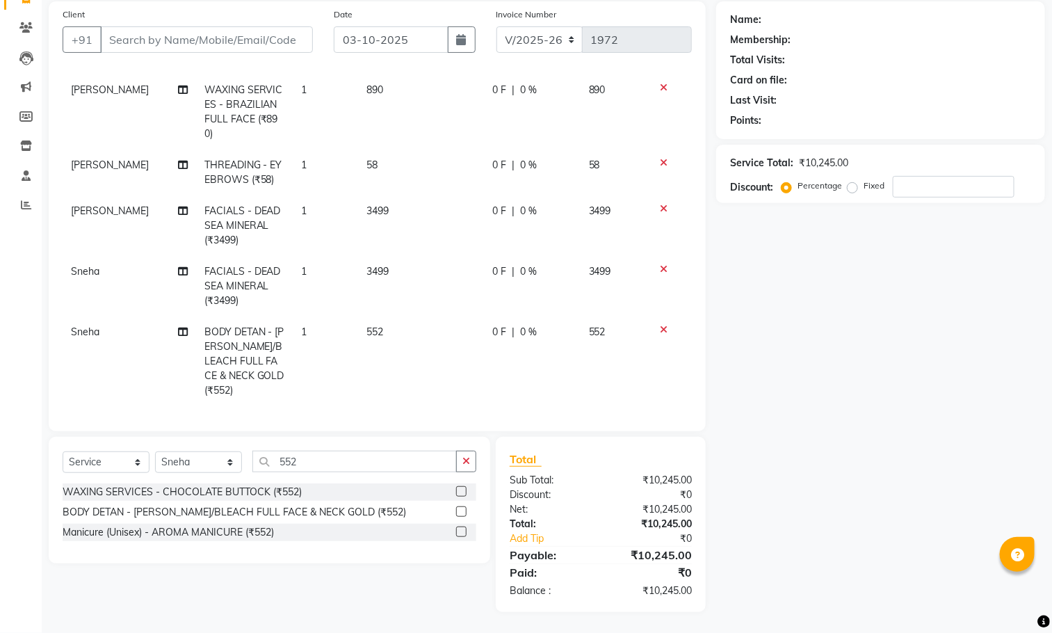
checkbox input "false"
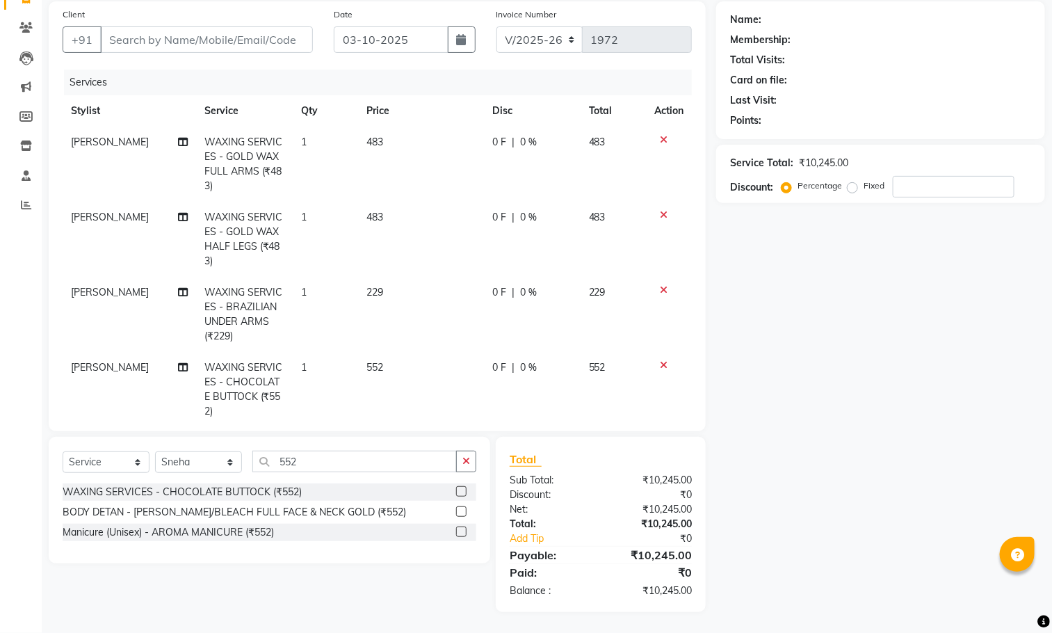
click at [660, 362] on icon at bounding box center [664, 365] width 8 height 10
click at [202, 462] on select "Select Stylist [PERSON_NAME] [PERSON_NAME] [PERSON_NAME] Aparna P [PERSON_NAME]…" at bounding box center [198, 462] width 87 height 22
select select "52979"
click at [155, 451] on select "Select Stylist [PERSON_NAME] [PERSON_NAME] [PERSON_NAME] Aparna P [PERSON_NAME]…" at bounding box center [198, 462] width 87 height 22
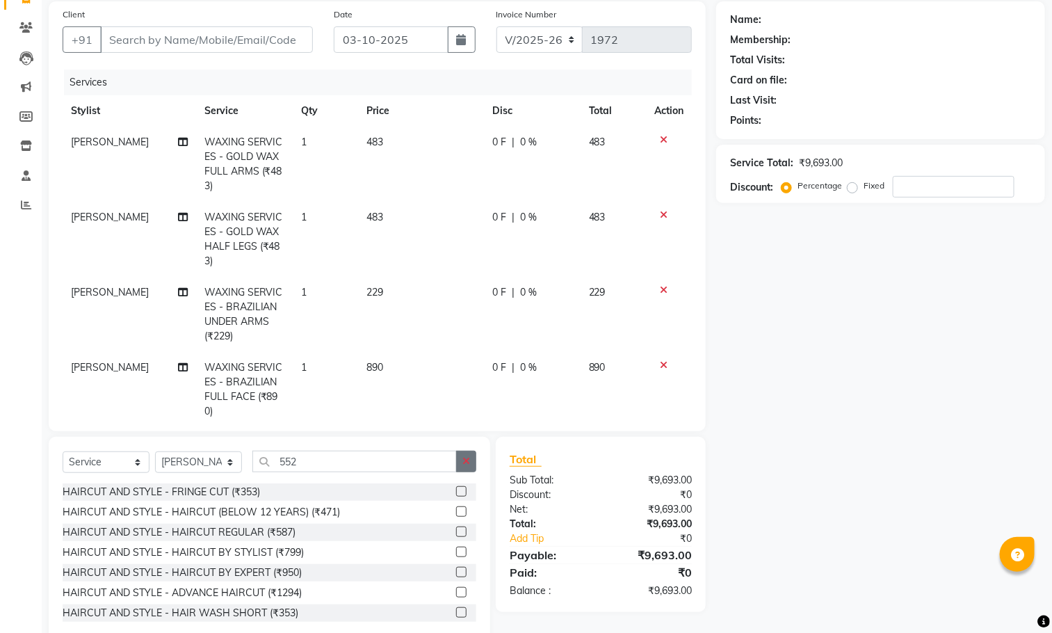
click at [474, 462] on button "button" at bounding box center [466, 461] width 20 height 22
click at [432, 457] on input "text" at bounding box center [364, 461] width 224 height 22
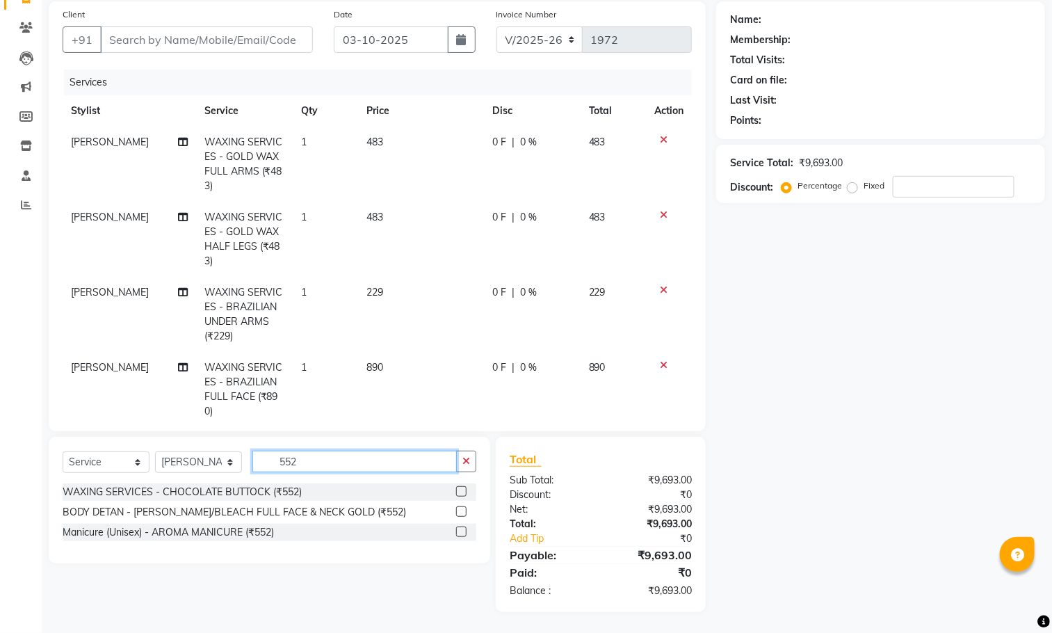
type input "552"
click at [462, 508] on label at bounding box center [461, 511] width 10 height 10
click at [462, 508] on input "checkbox" at bounding box center [460, 512] width 9 height 9
checkbox input "false"
click at [451, 453] on input "552" at bounding box center [354, 461] width 204 height 22
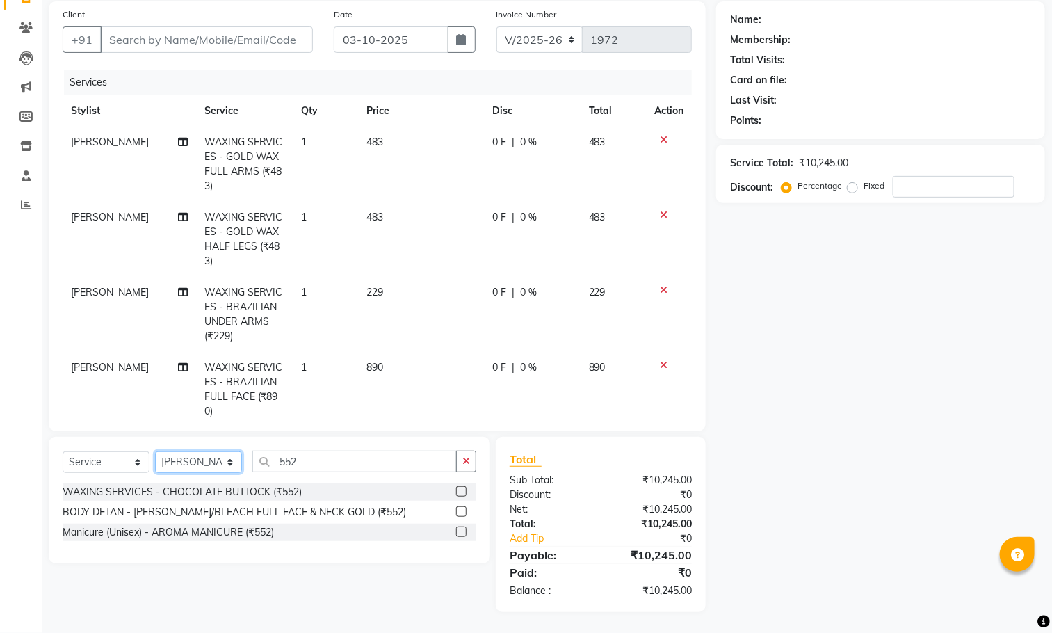
click at [203, 470] on select "Select Stylist [PERSON_NAME] [PERSON_NAME] [PERSON_NAME] Aparna P [PERSON_NAME]…" at bounding box center [198, 462] width 87 height 22
select select "91662"
click at [155, 451] on select "Select Stylist [PERSON_NAME] [PERSON_NAME] [PERSON_NAME] Aparna P [PERSON_NAME]…" at bounding box center [198, 462] width 87 height 22
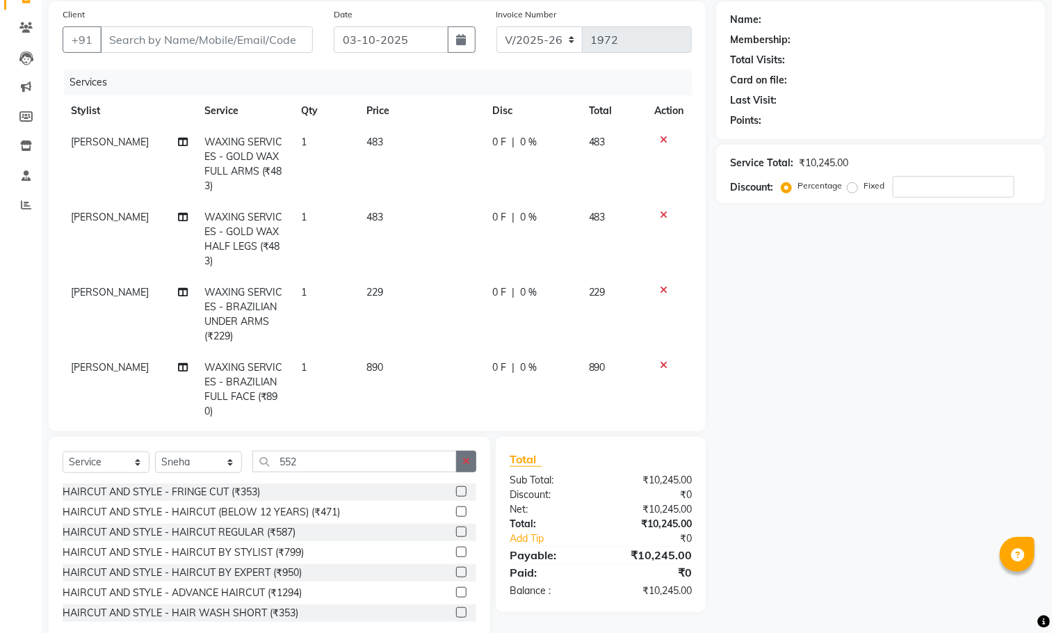
click at [465, 457] on icon "button" at bounding box center [466, 461] width 8 height 10
click at [362, 457] on input "text" at bounding box center [364, 461] width 224 height 22
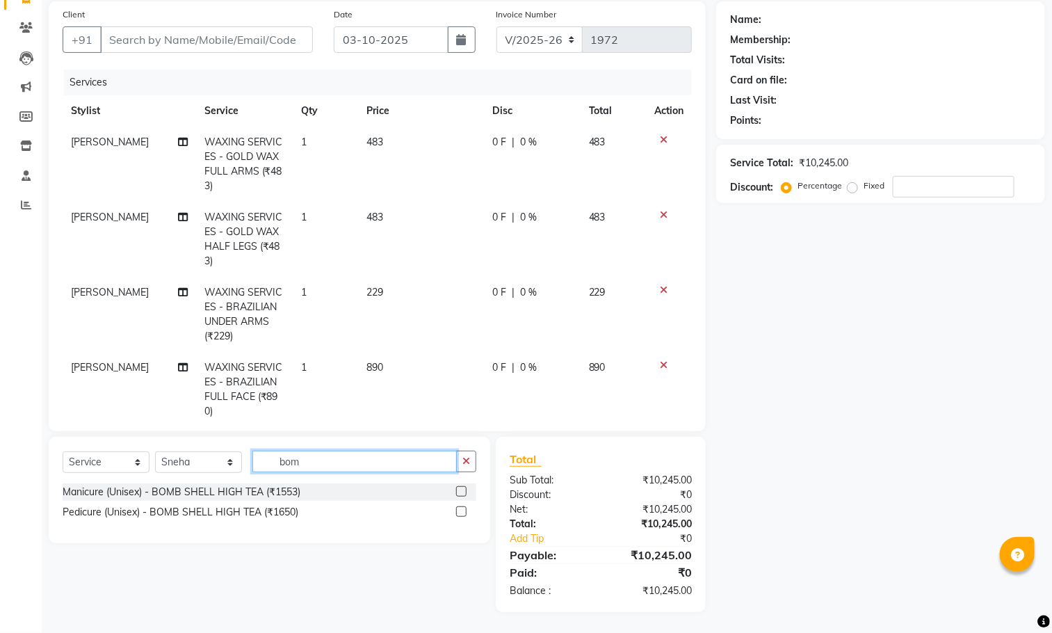
type input "bom"
click at [459, 512] on label at bounding box center [461, 511] width 10 height 10
click at [459, 512] on input "checkbox" at bounding box center [460, 512] width 9 height 9
checkbox input "false"
click at [460, 460] on button "button" at bounding box center [466, 461] width 20 height 22
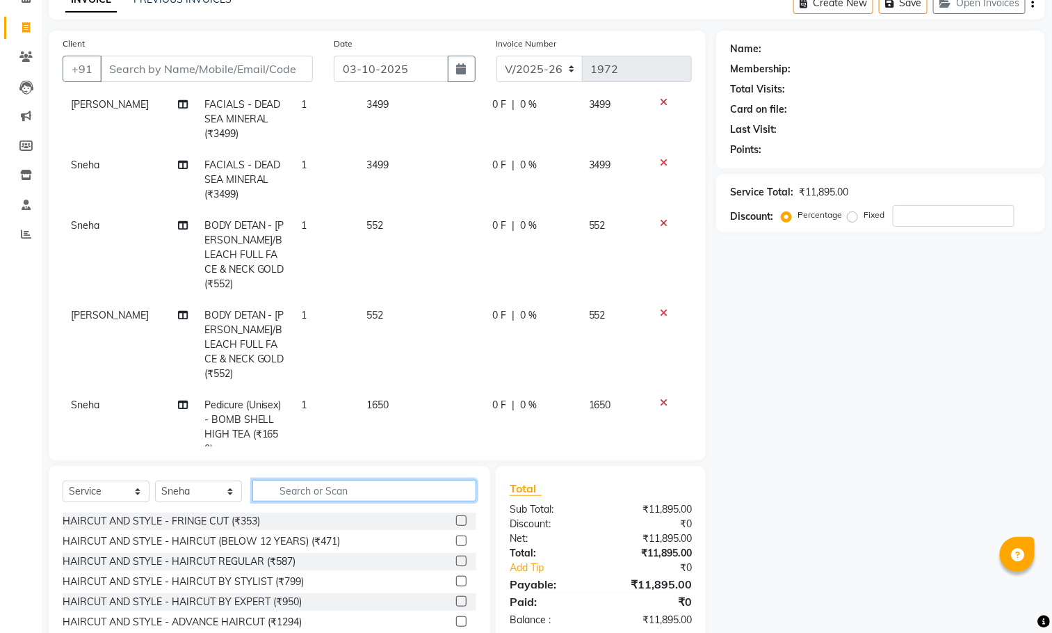
scroll to position [132, 0]
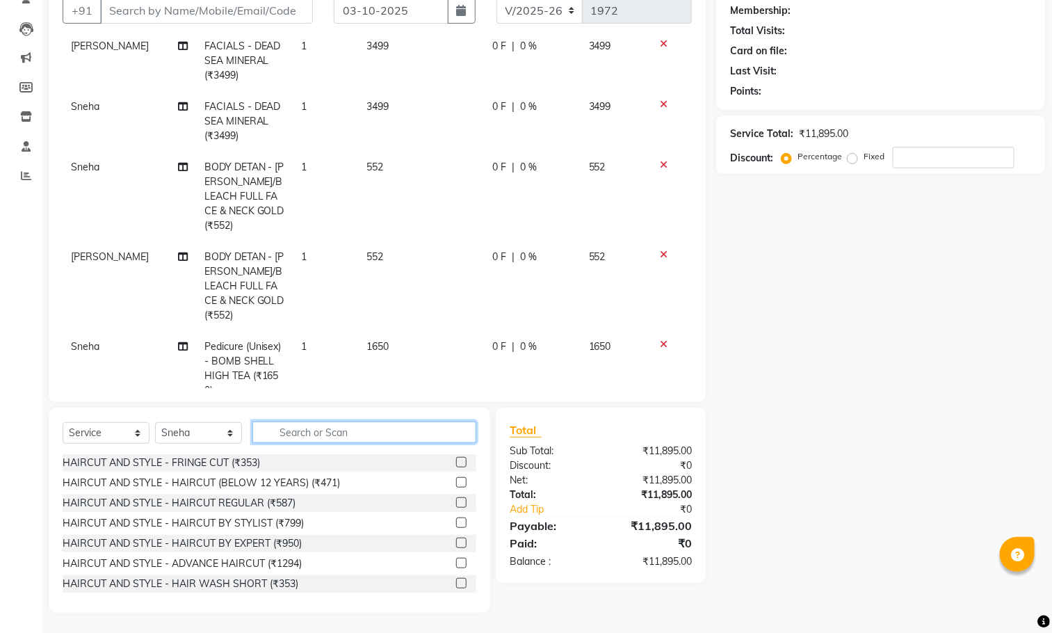
click at [430, 425] on input "text" at bounding box center [364, 432] width 224 height 22
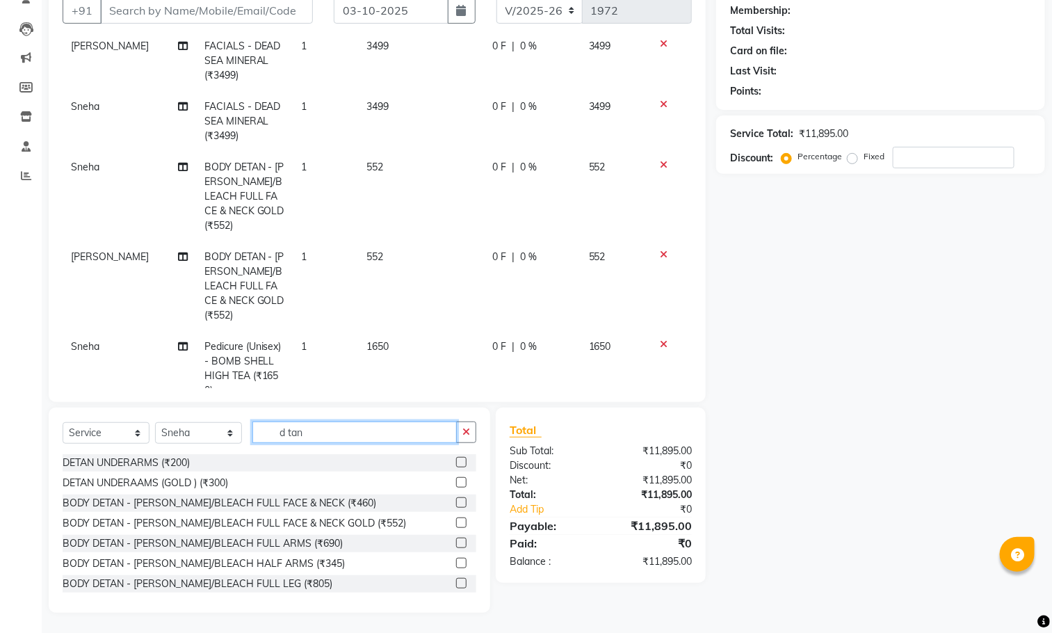
type input "d tan"
click at [456, 565] on label at bounding box center [461, 563] width 10 height 10
click at [456, 565] on input "checkbox" at bounding box center [460, 563] width 9 height 9
checkbox input "false"
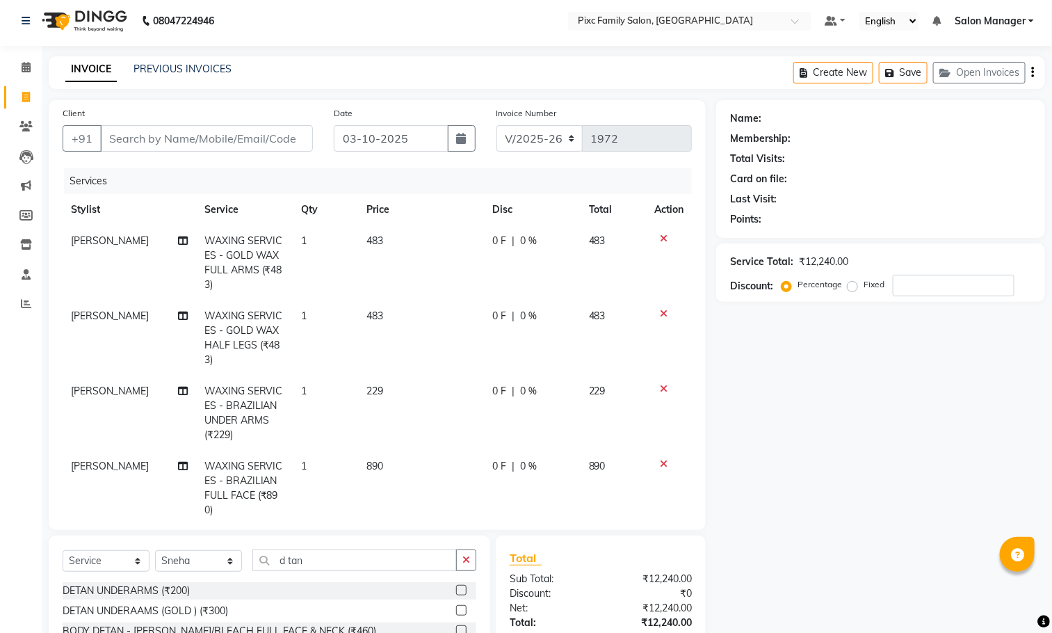
scroll to position [0, 0]
